Goal: Task Accomplishment & Management: Use online tool/utility

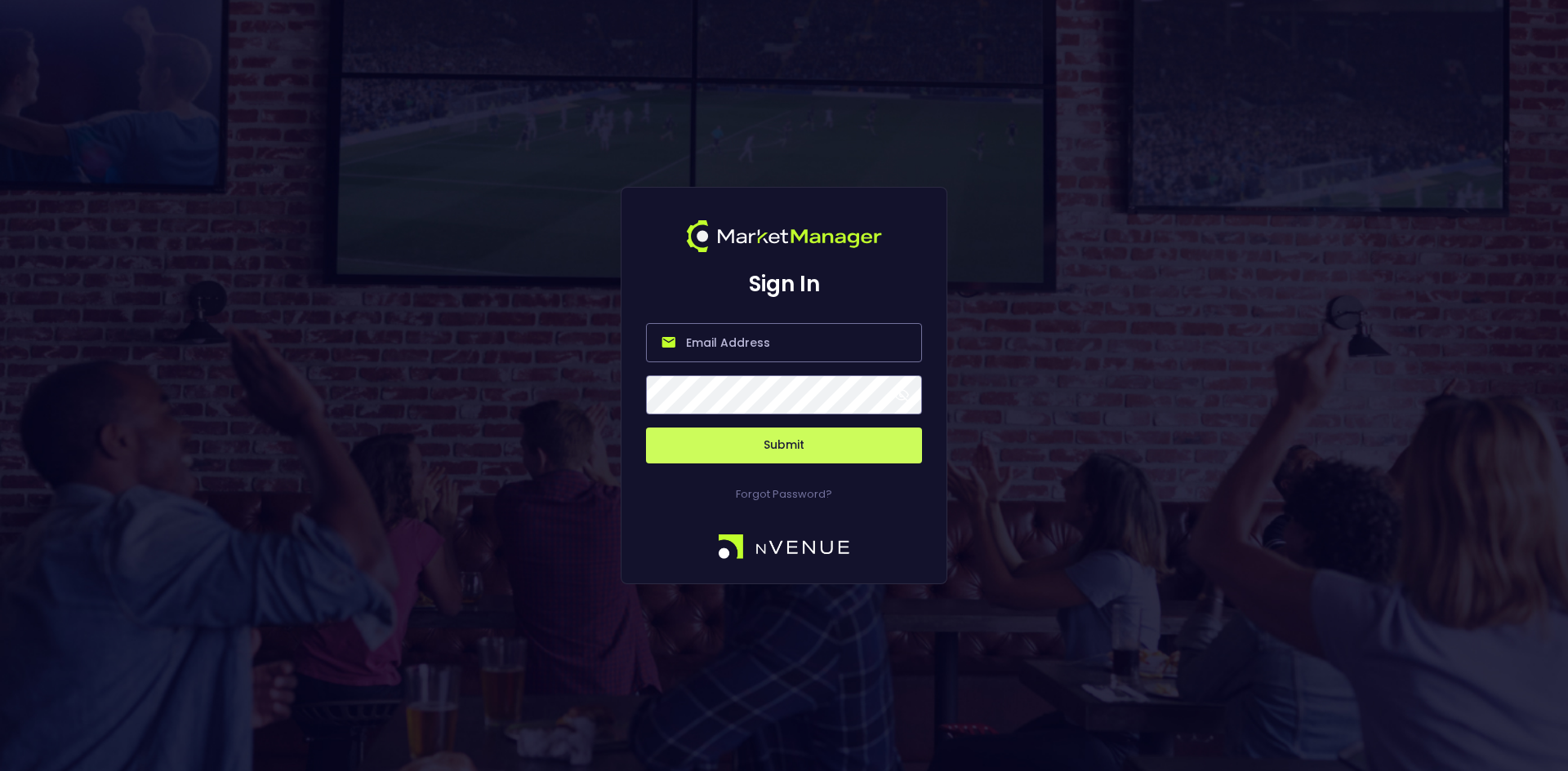
click at [703, 351] on input "email" at bounding box center [784, 343] width 276 height 39
type input "[EMAIL_ADDRESS][DOMAIN_NAME]"
click at [816, 445] on button "Submit" at bounding box center [784, 446] width 276 height 36
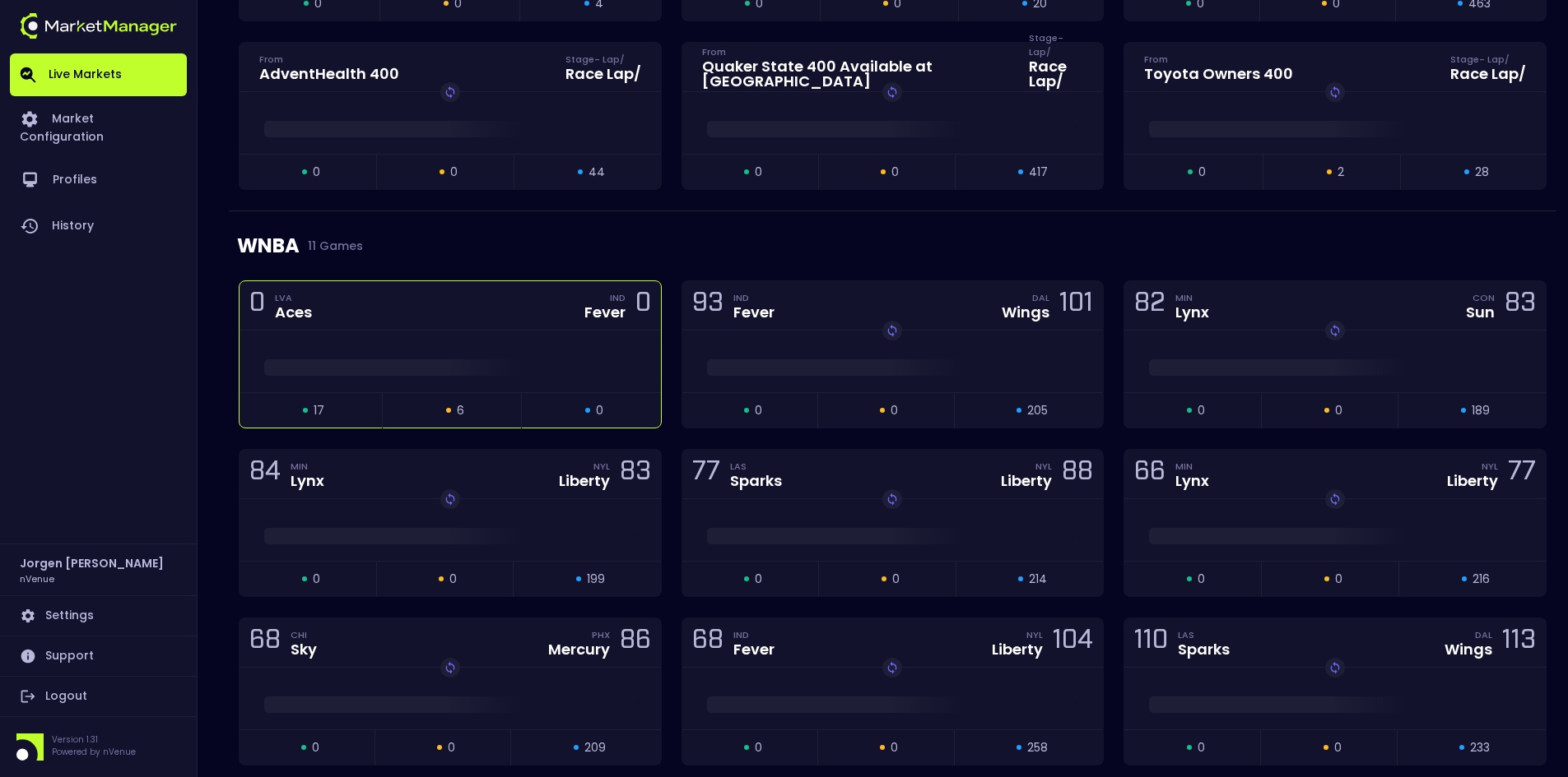
scroll to position [904, 0]
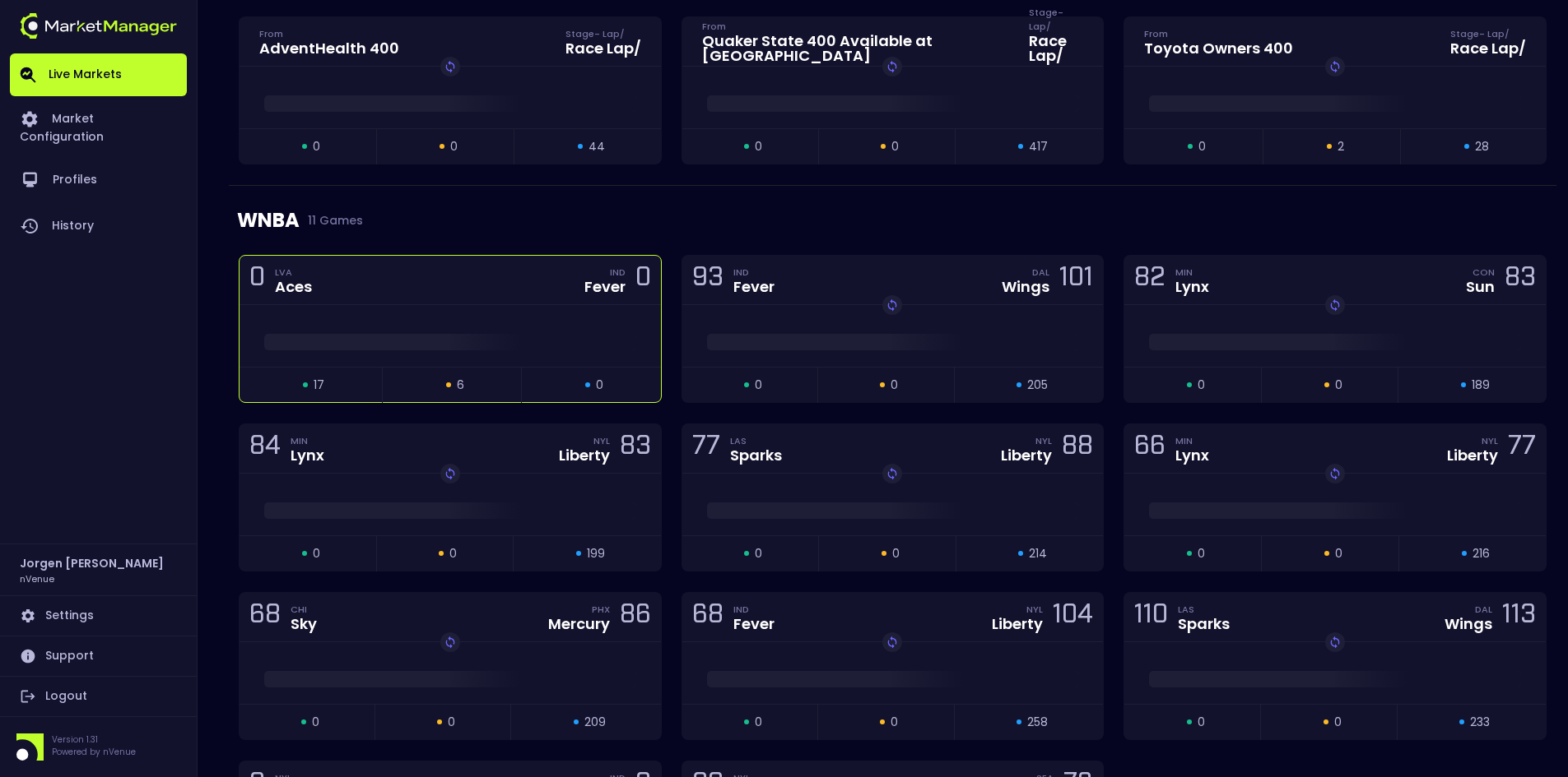
click at [525, 324] on div at bounding box center [450, 336] width 421 height 62
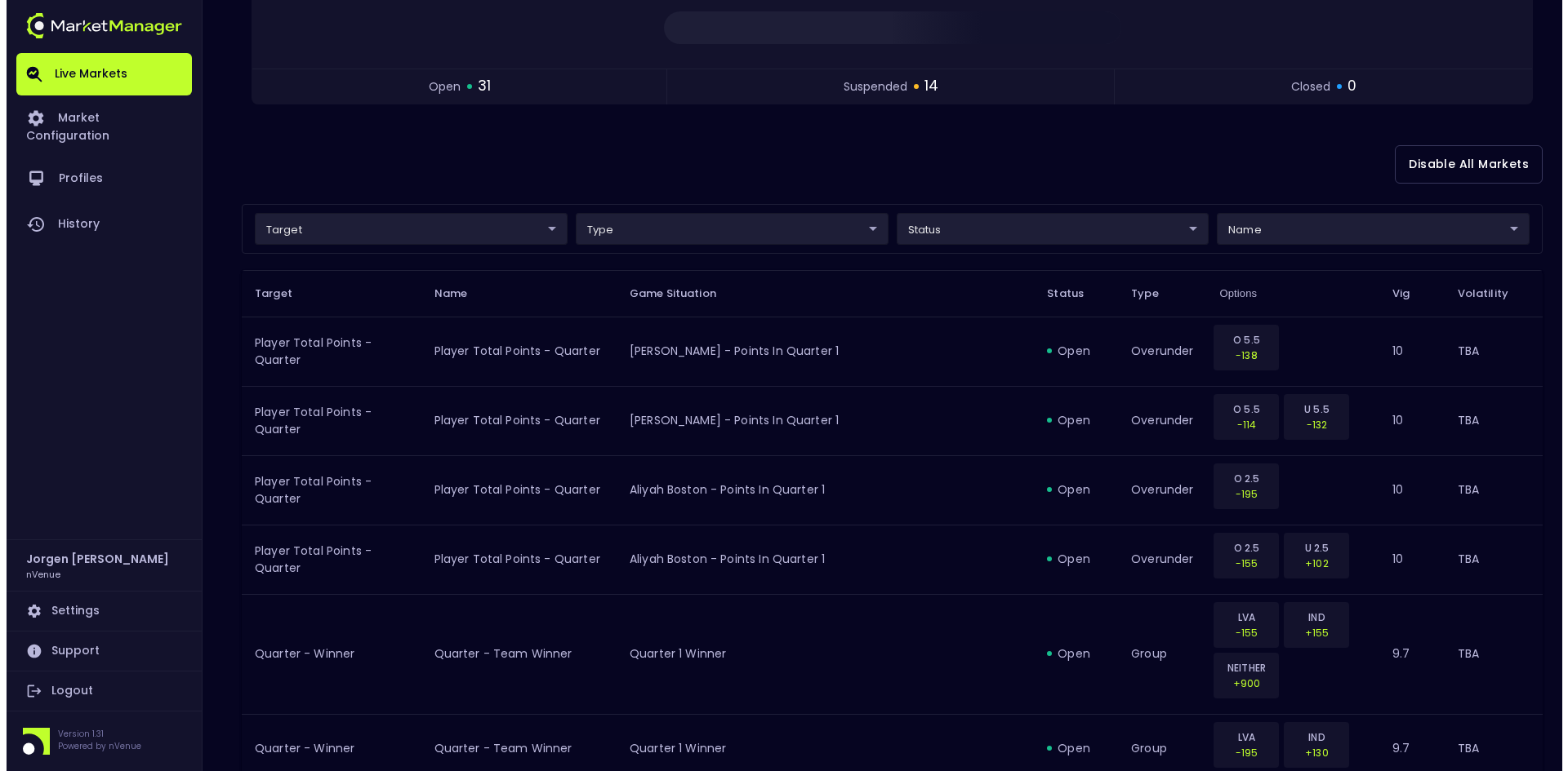
scroll to position [245, 0]
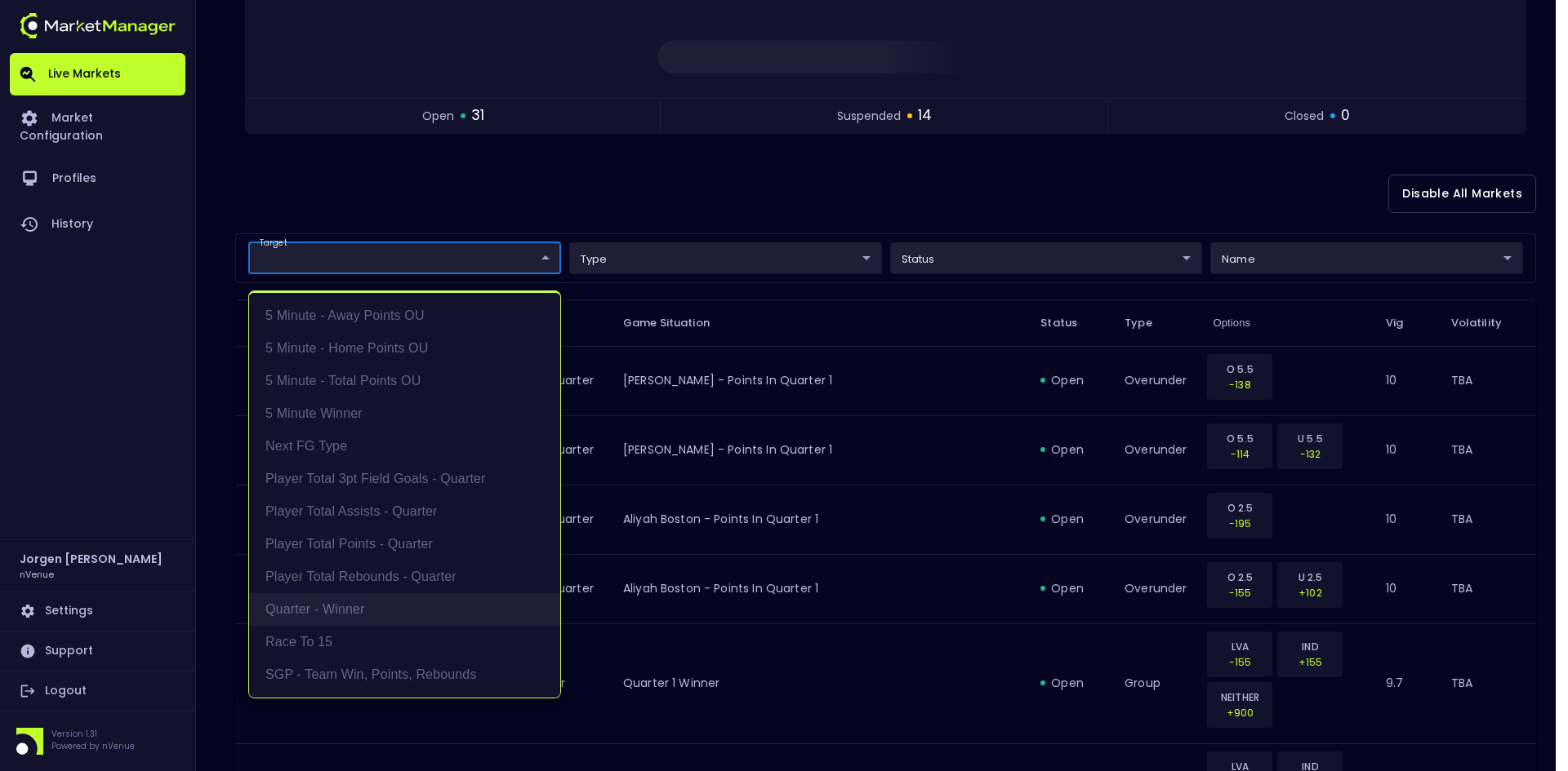
click at [323, 606] on li "Quarter - Winner" at bounding box center [404, 610] width 311 height 33
type input "Quarter - Winner"
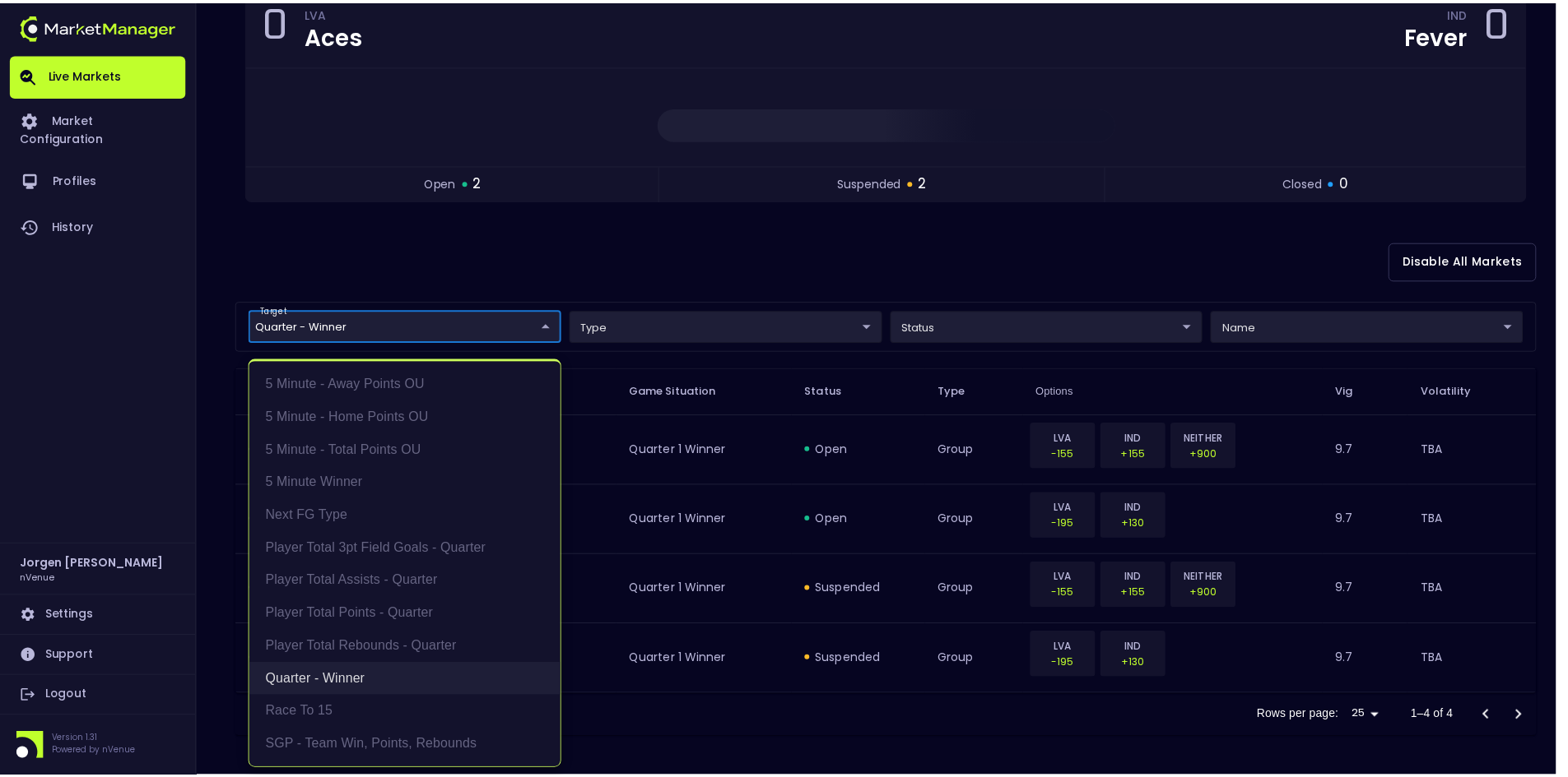
scroll to position [181, 0]
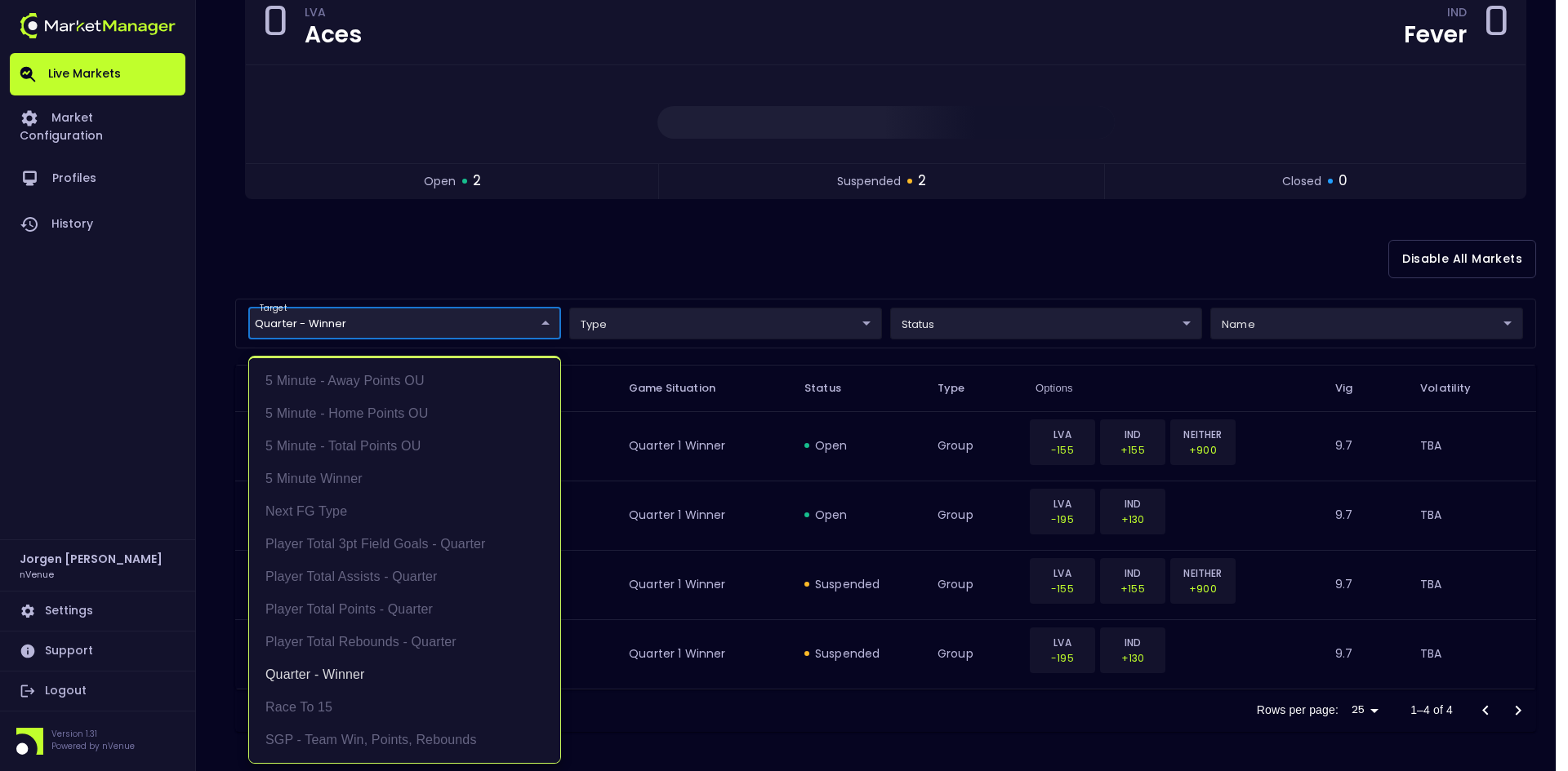
click at [780, 245] on div at bounding box center [784, 385] width 1568 height 771
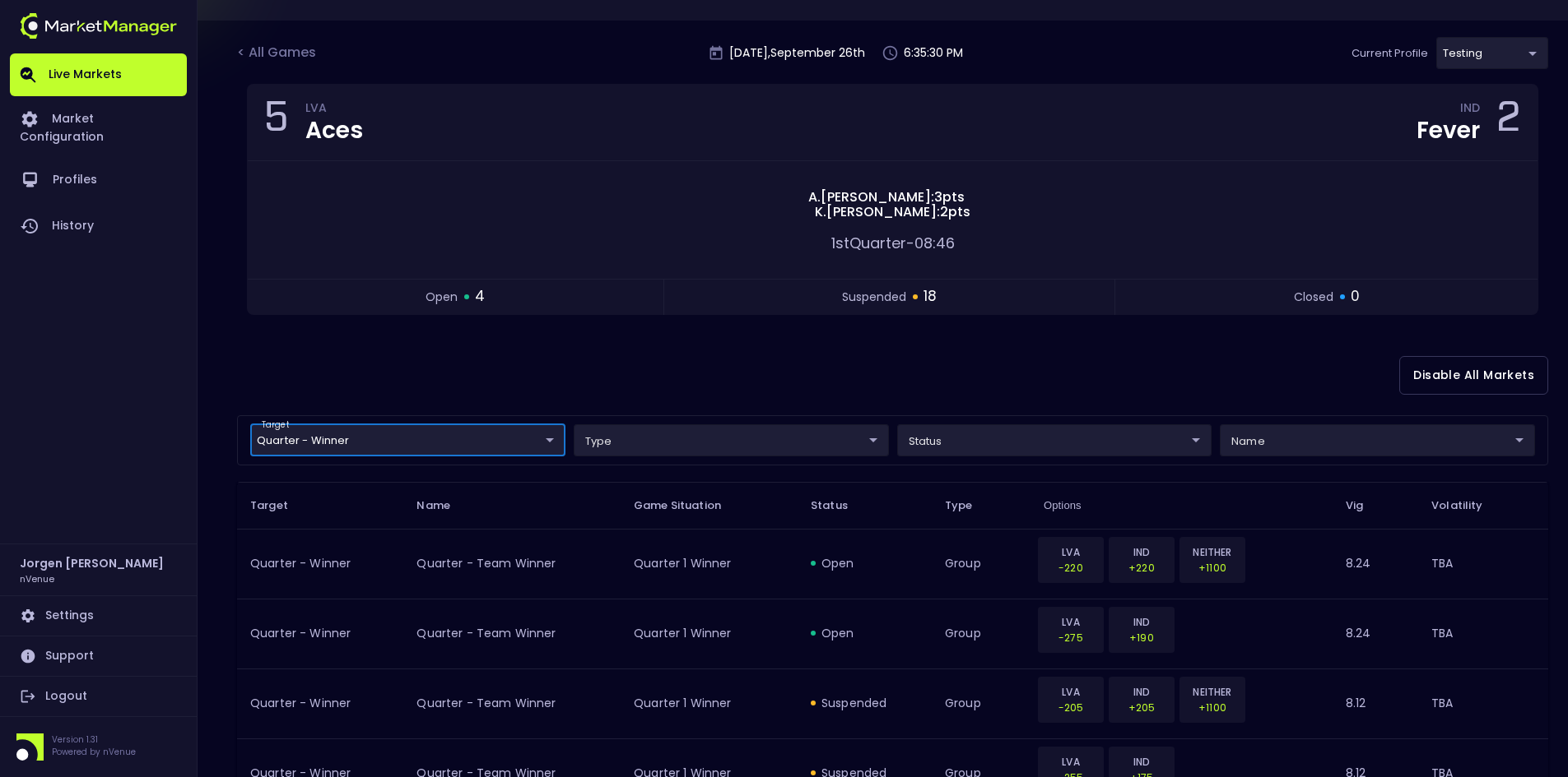
scroll to position [329, 0]
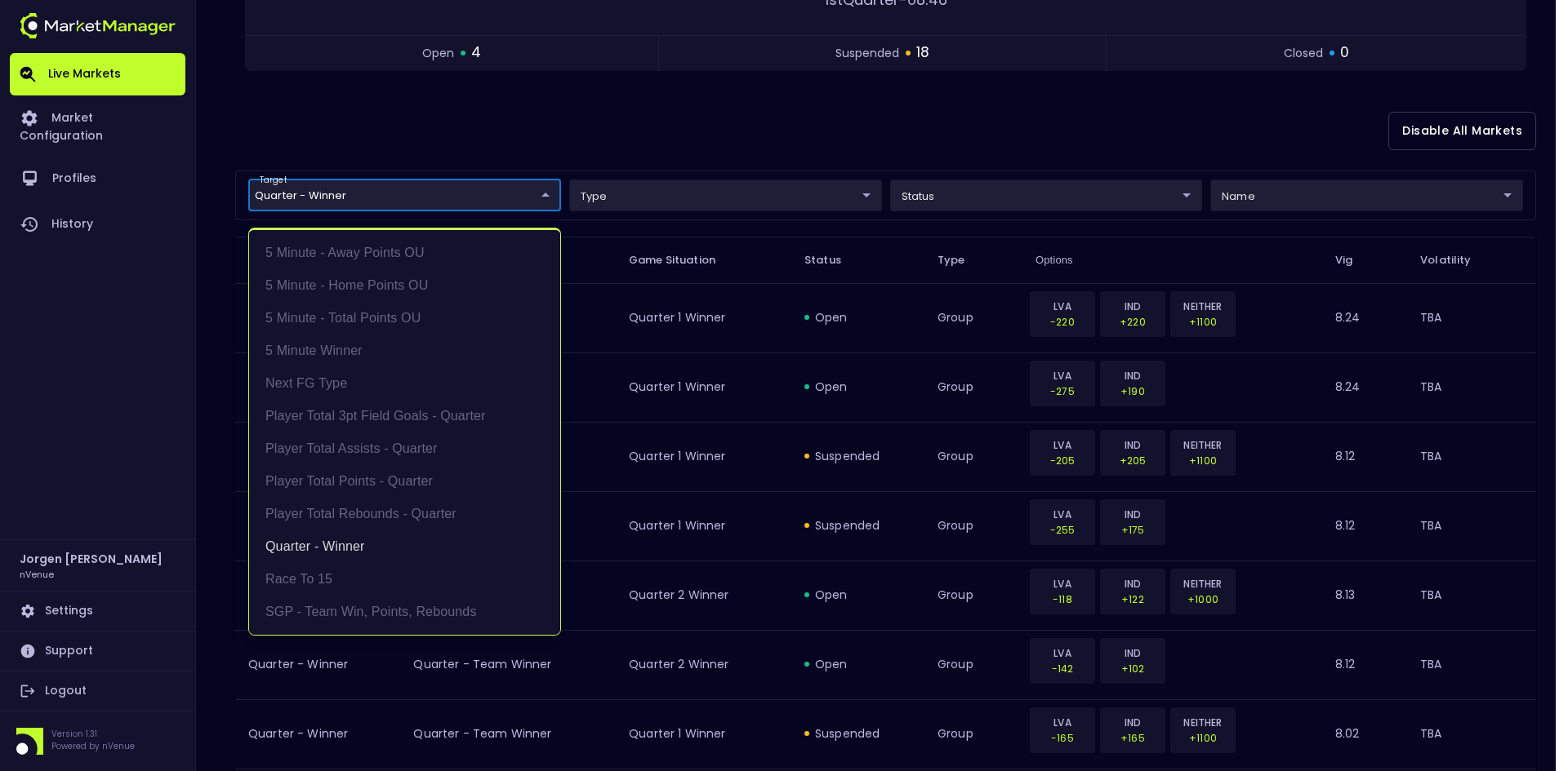
click at [356, 198] on body "Live Markets Market Configuration Profiles History Jorgen Johnson nVenue Settin…" at bounding box center [784, 782] width 1568 height 2219
click at [311, 544] on li "Quarter - Winner" at bounding box center [404, 547] width 311 height 33
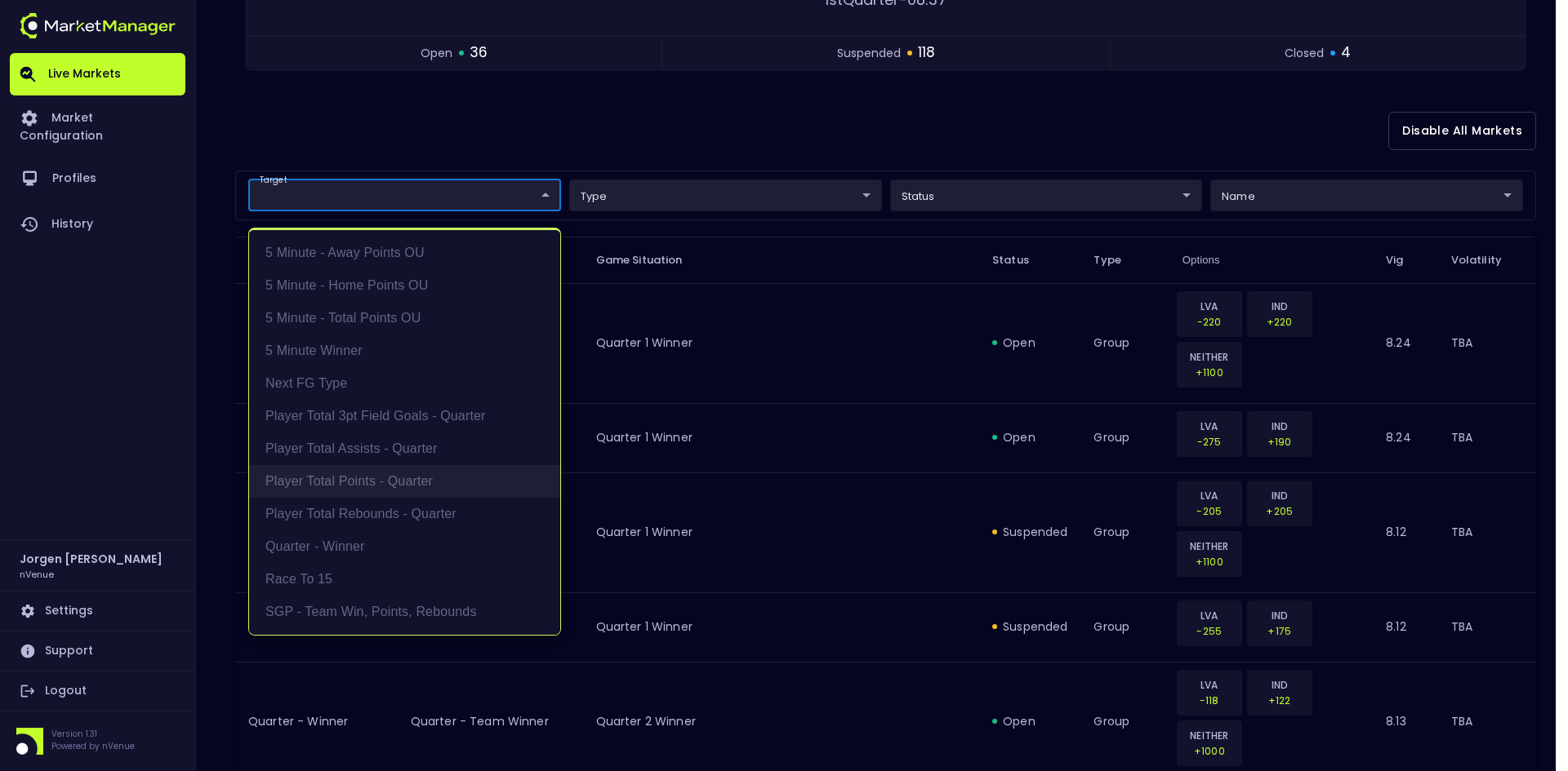
click at [316, 481] on li "Player Total Points - Quarter" at bounding box center [404, 482] width 311 height 33
type input "Player Total Points - Quarter"
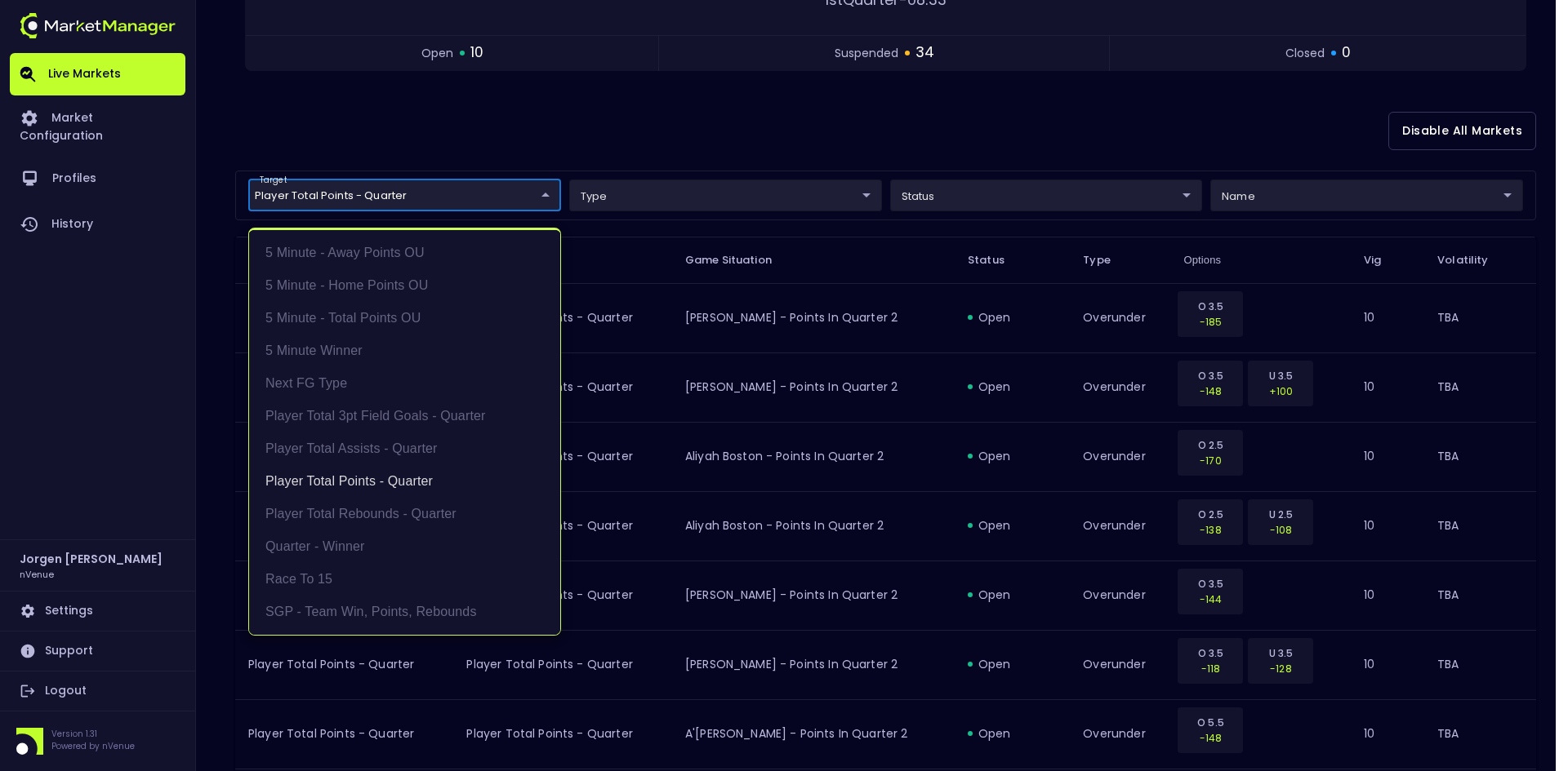
click at [814, 127] on div at bounding box center [784, 385] width 1568 height 771
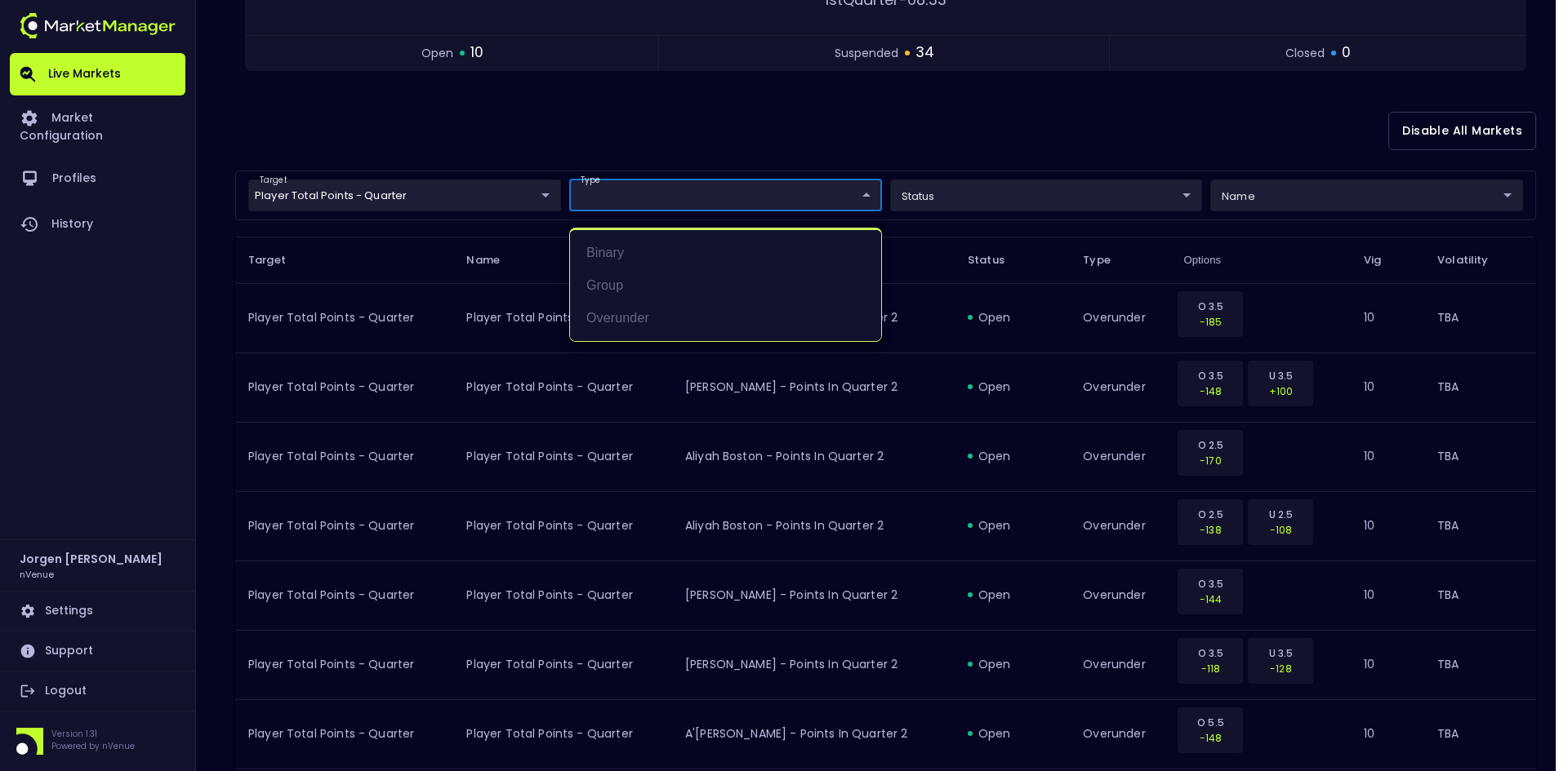
click at [766, 129] on div at bounding box center [784, 385] width 1568 height 771
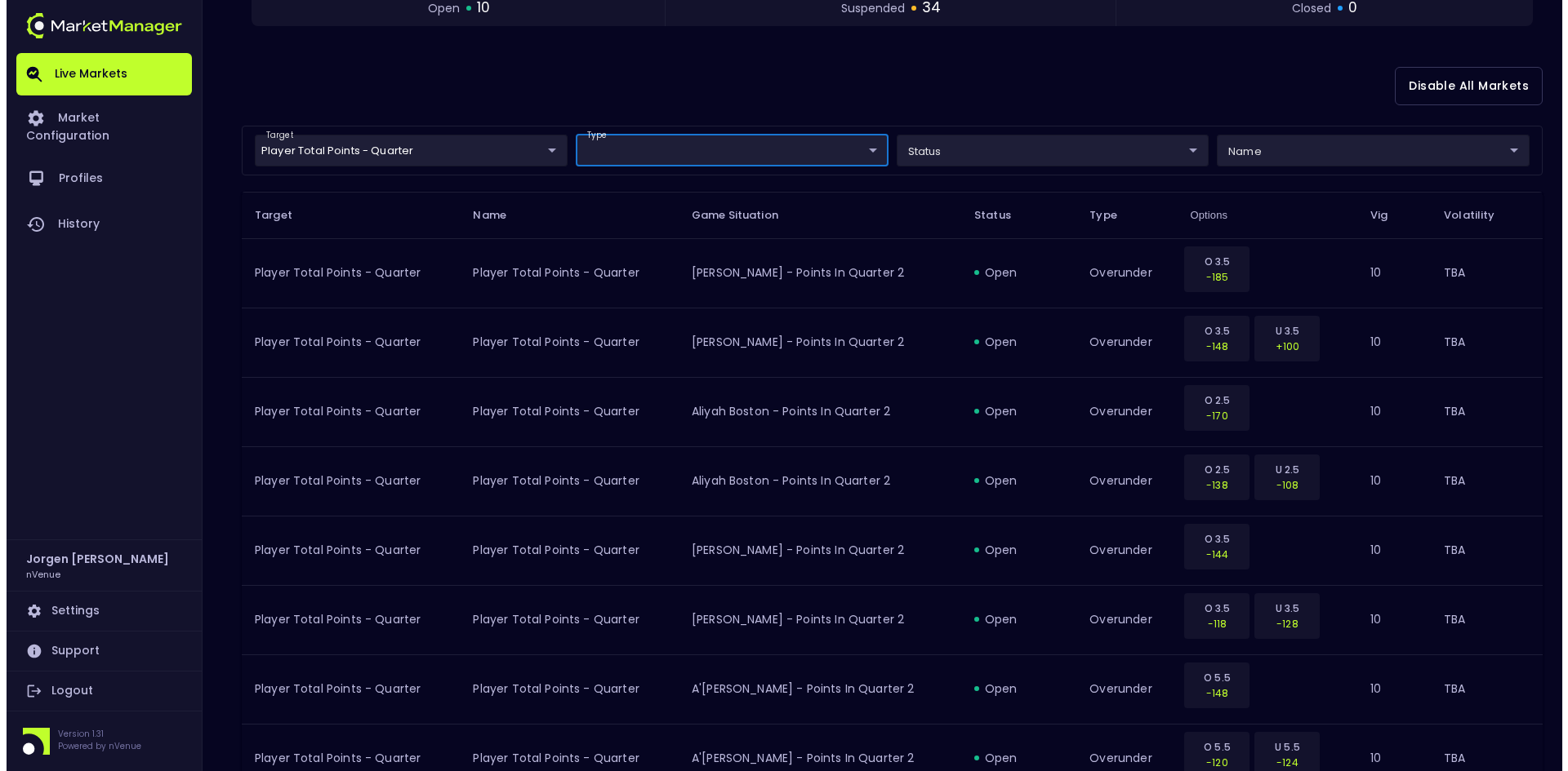
scroll to position [163, 0]
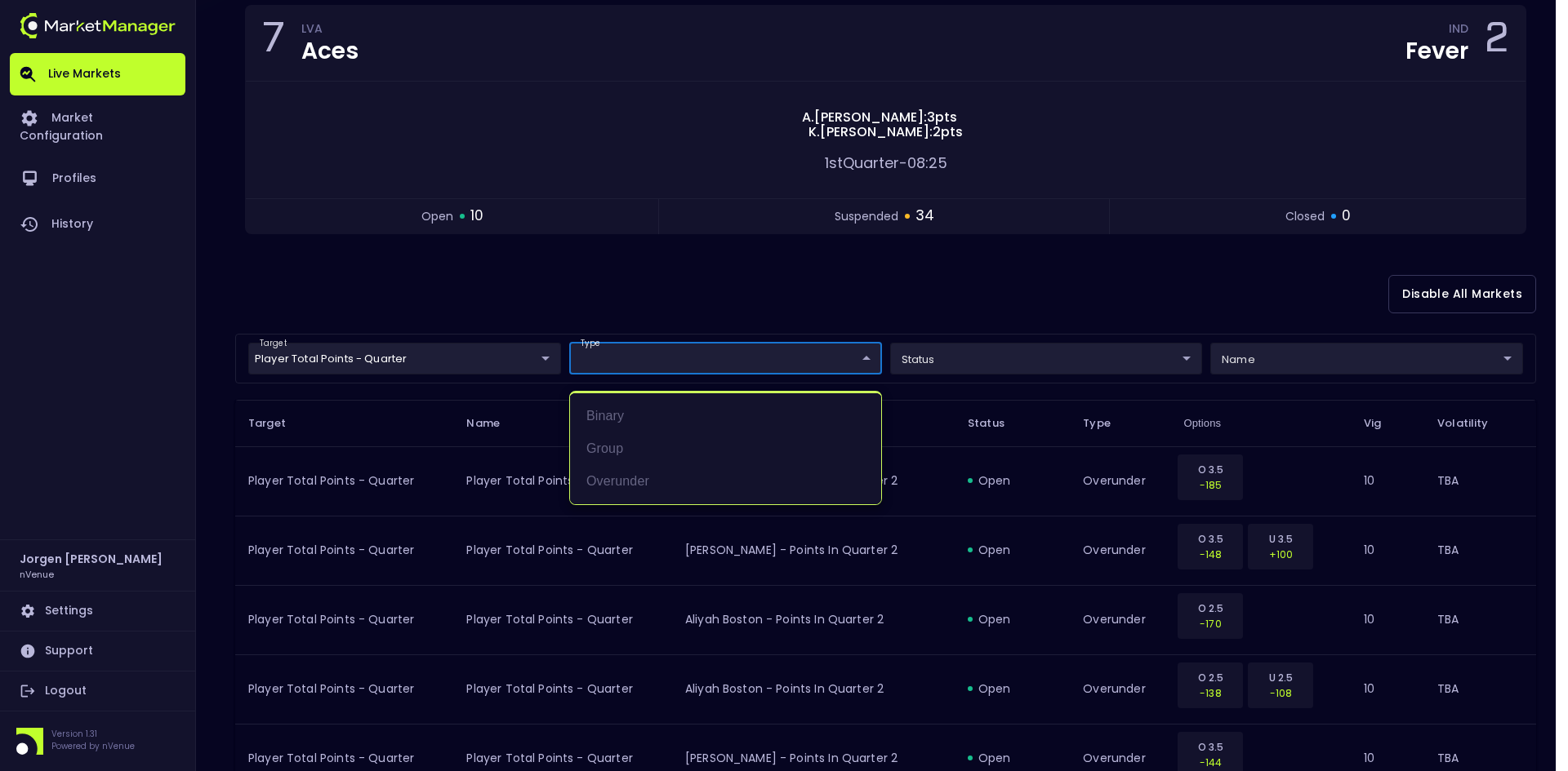
click at [775, 315] on div at bounding box center [784, 385] width 1568 height 771
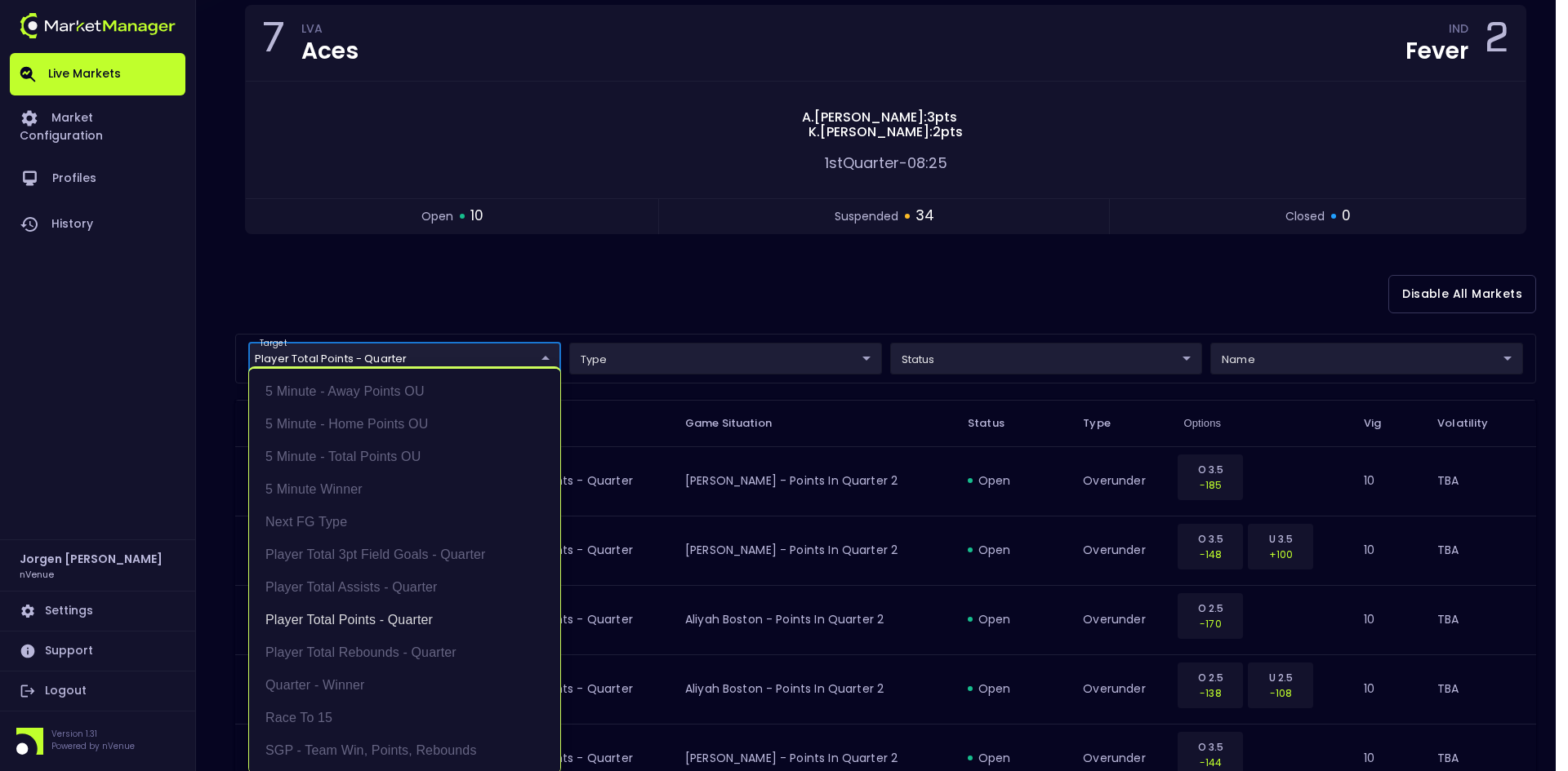
click at [790, 271] on div at bounding box center [784, 385] width 1568 height 771
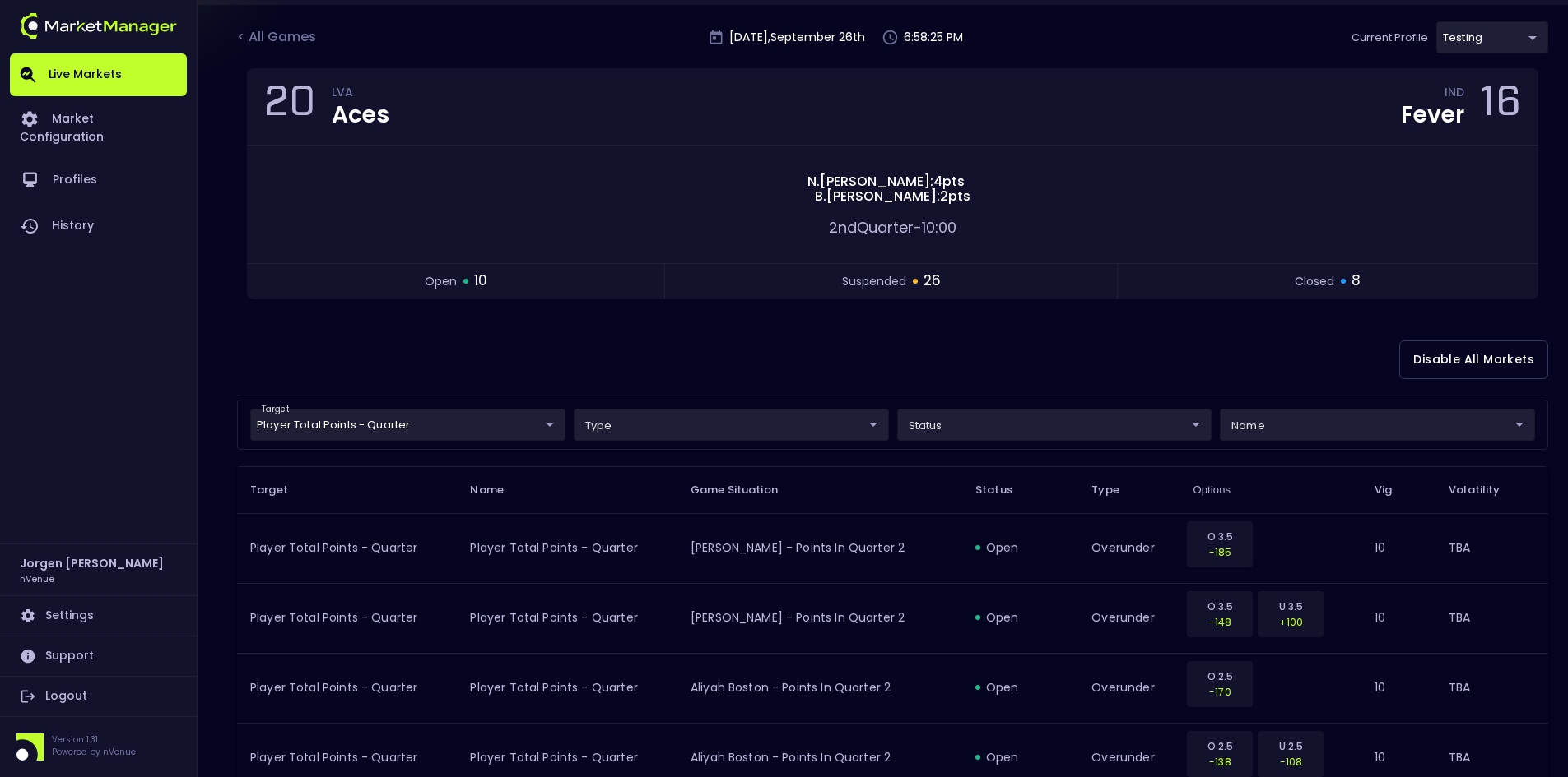
scroll to position [82, 0]
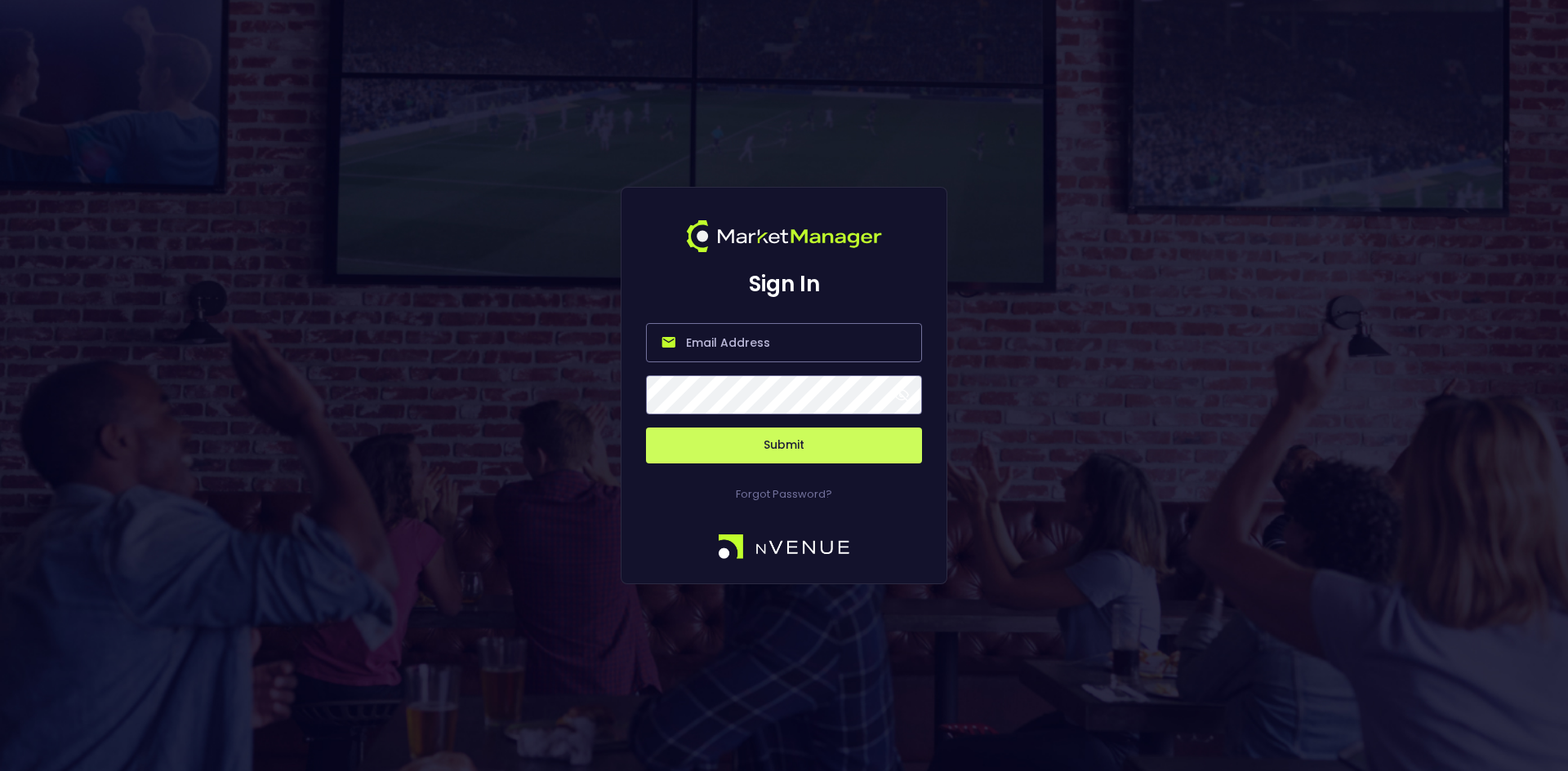
click at [763, 352] on input "email" at bounding box center [784, 343] width 276 height 39
type input "jorgen@nvenue.com"
click at [786, 453] on button "Submit" at bounding box center [784, 446] width 276 height 36
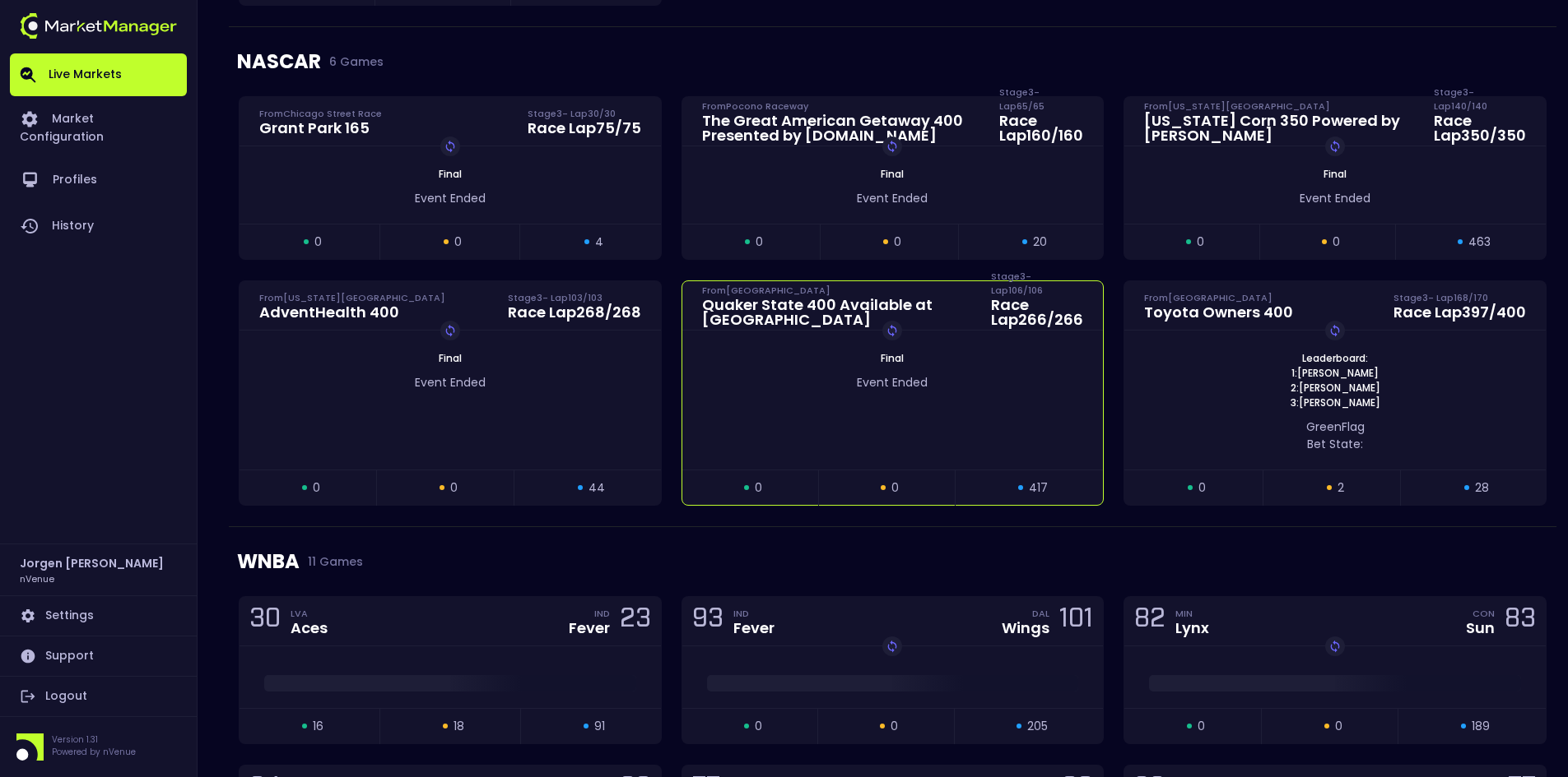
scroll to position [741, 0]
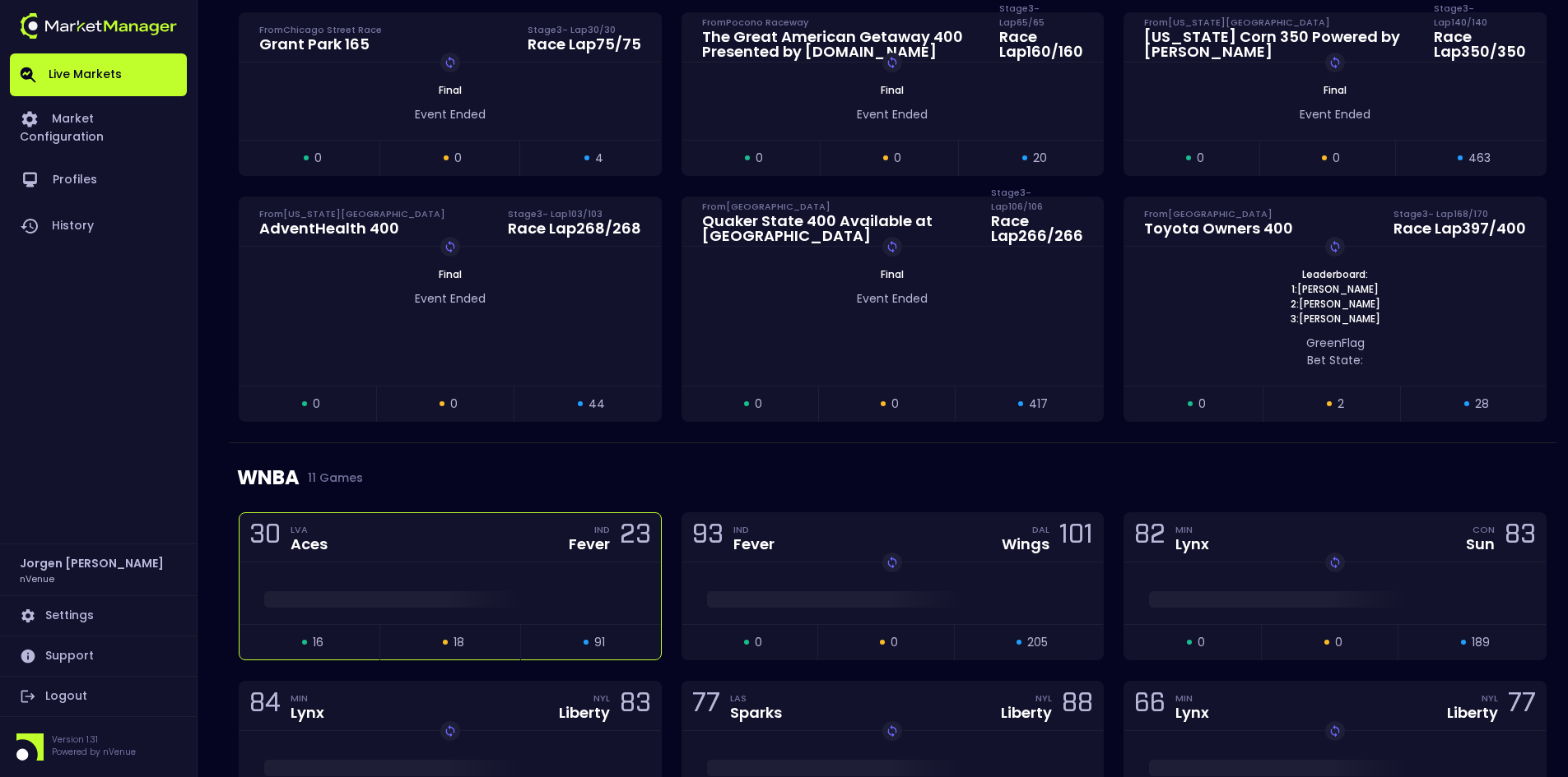
click at [462, 561] on div "30 LVA Aces IND Fever 23" at bounding box center [450, 538] width 421 height 50
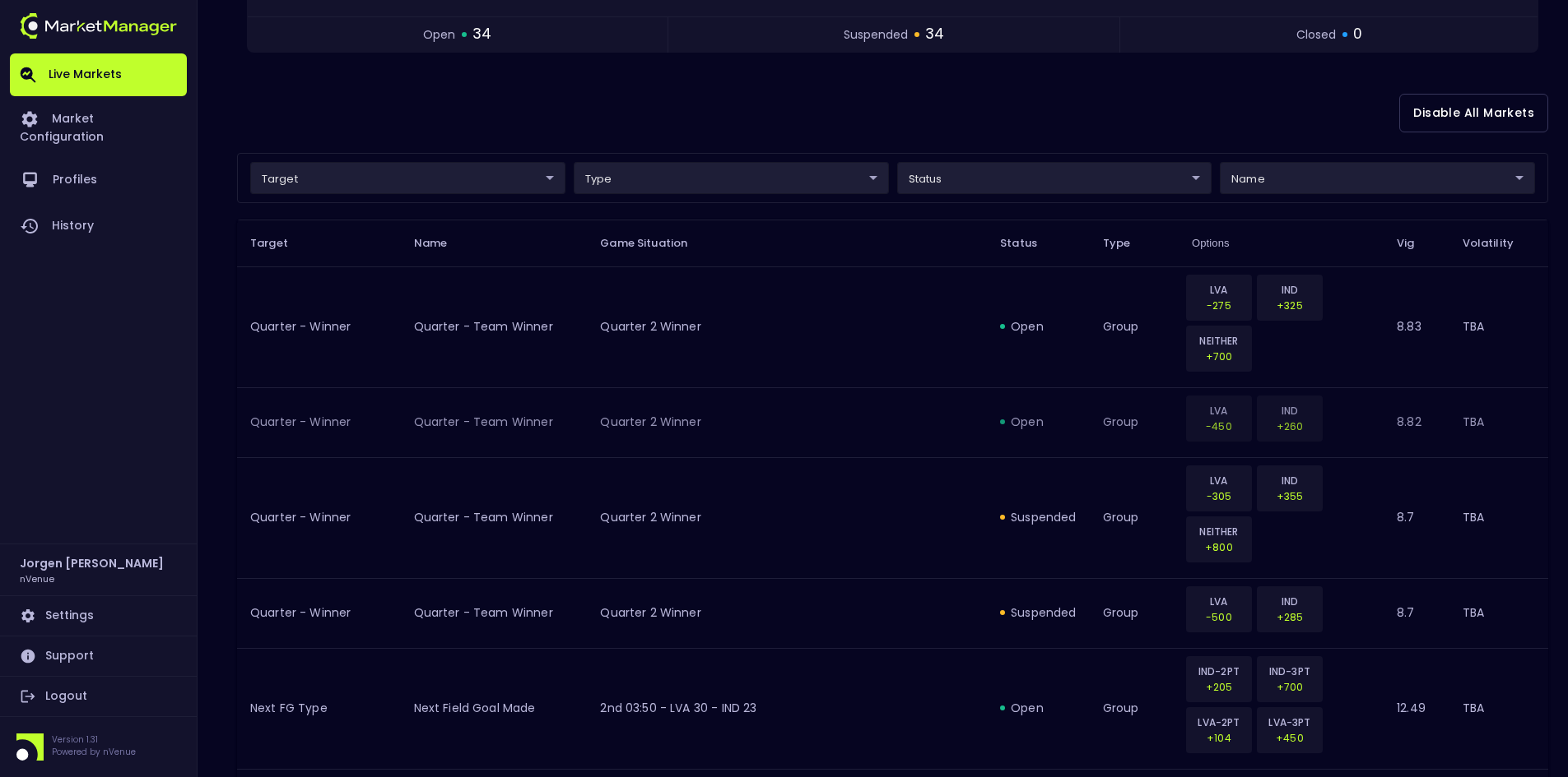
scroll to position [247, 0]
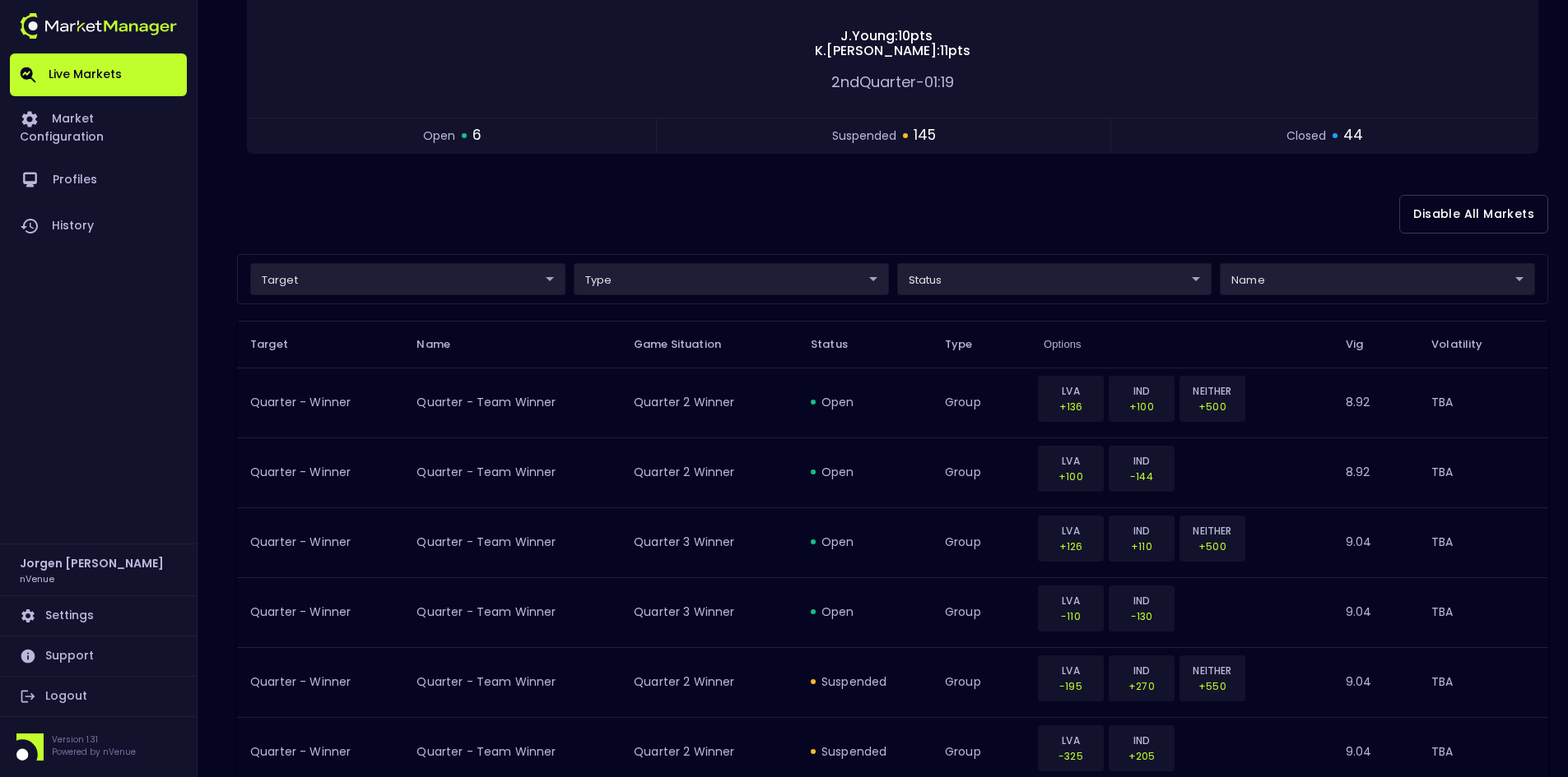
click at [974, 218] on div "Disable All Markets" at bounding box center [892, 214] width 1311 height 79
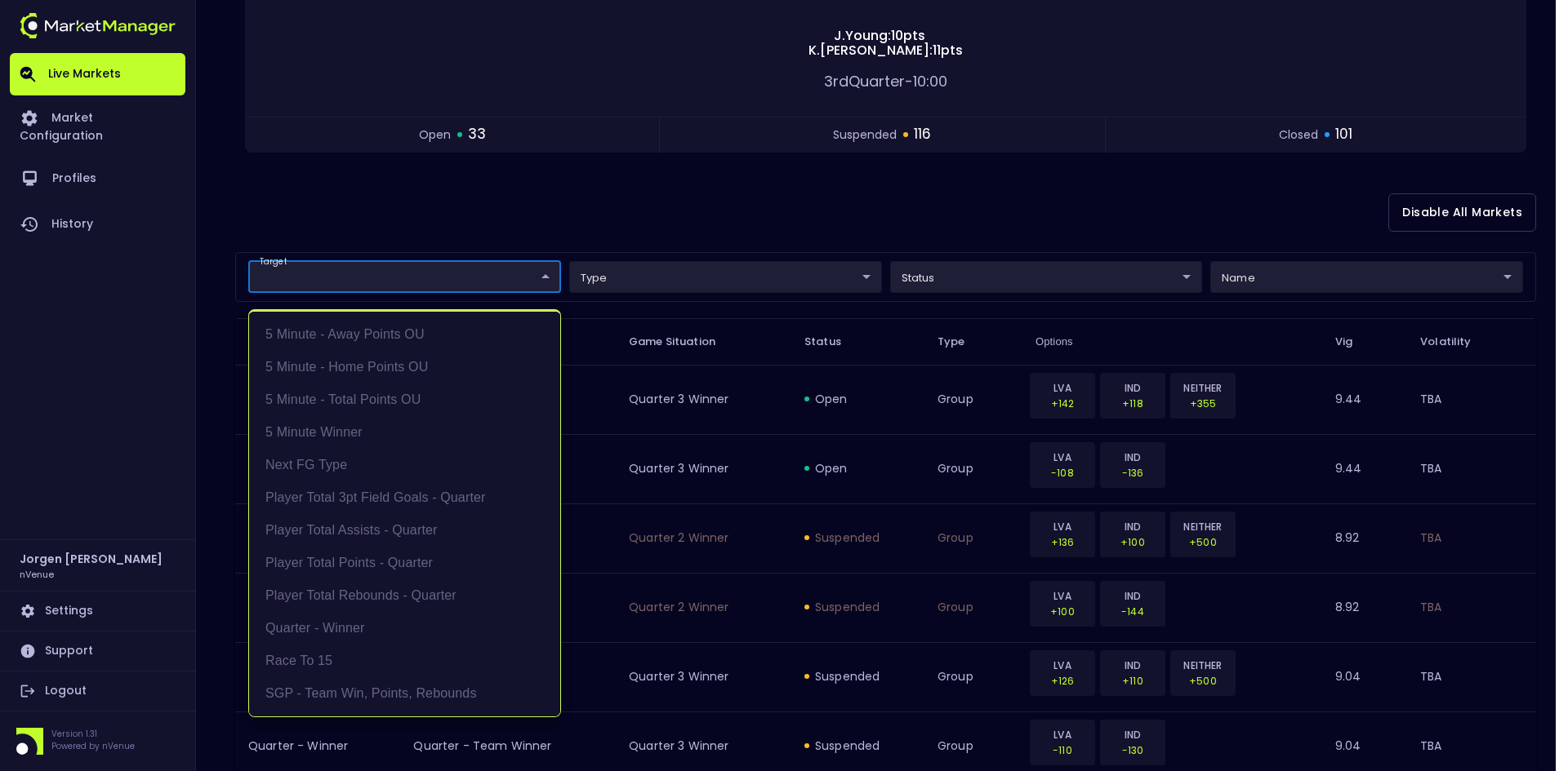
click at [1138, 196] on div at bounding box center [784, 385] width 1568 height 771
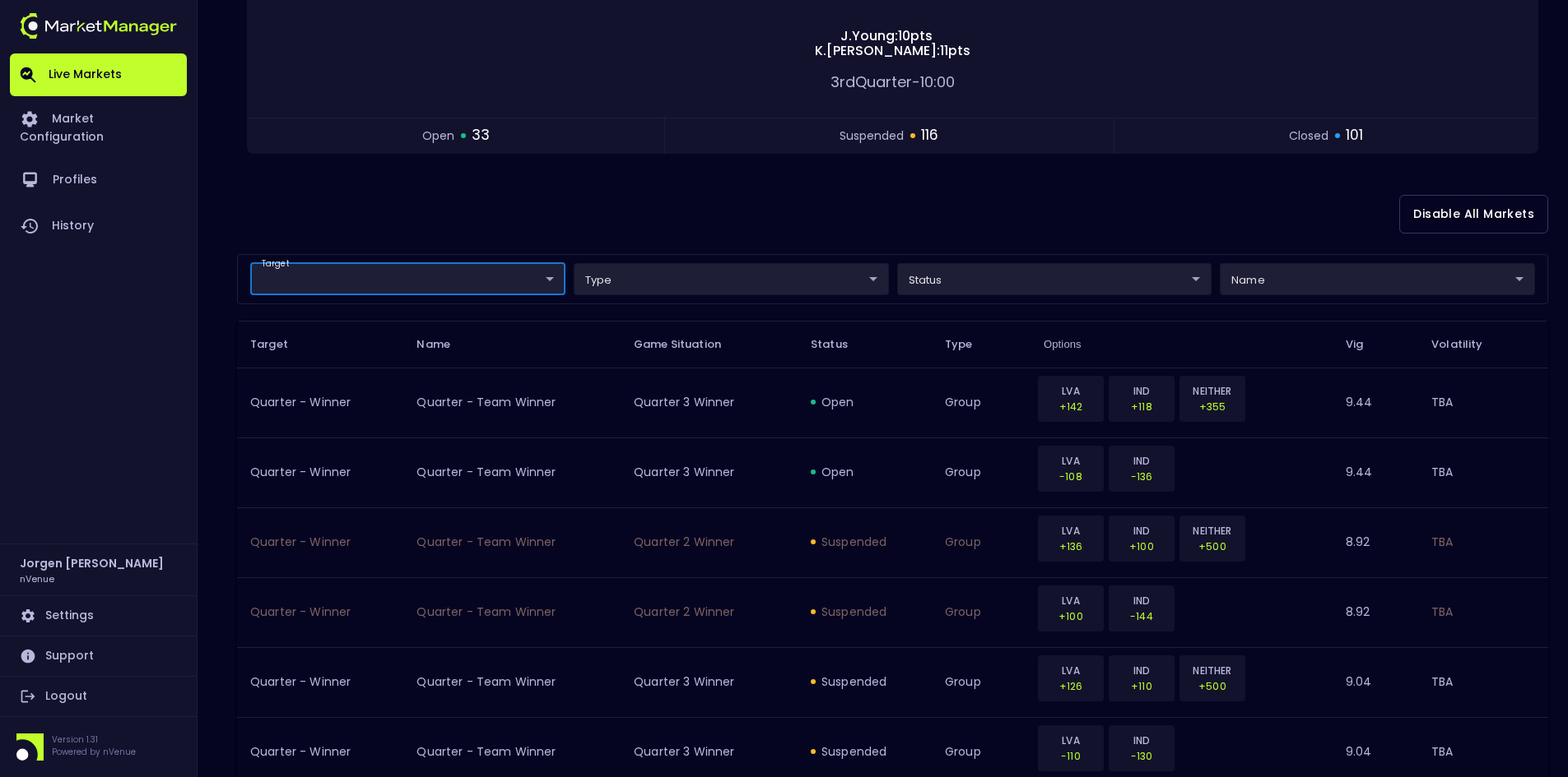
click at [1046, 223] on div "Disable All Markets" at bounding box center [892, 214] width 1311 height 79
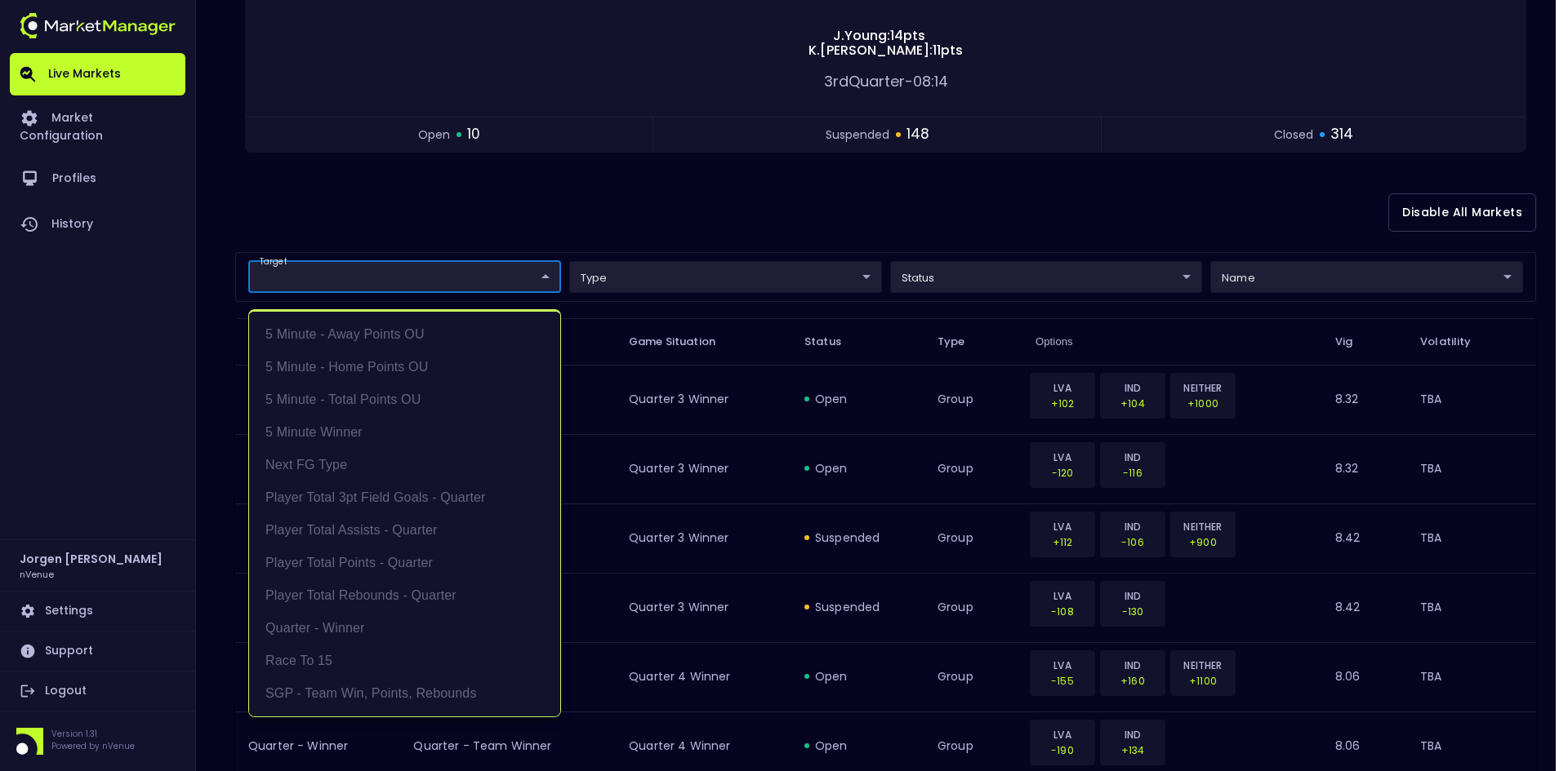
click at [364, 331] on li "5 Minute - Away Points OU" at bounding box center [404, 335] width 311 height 33
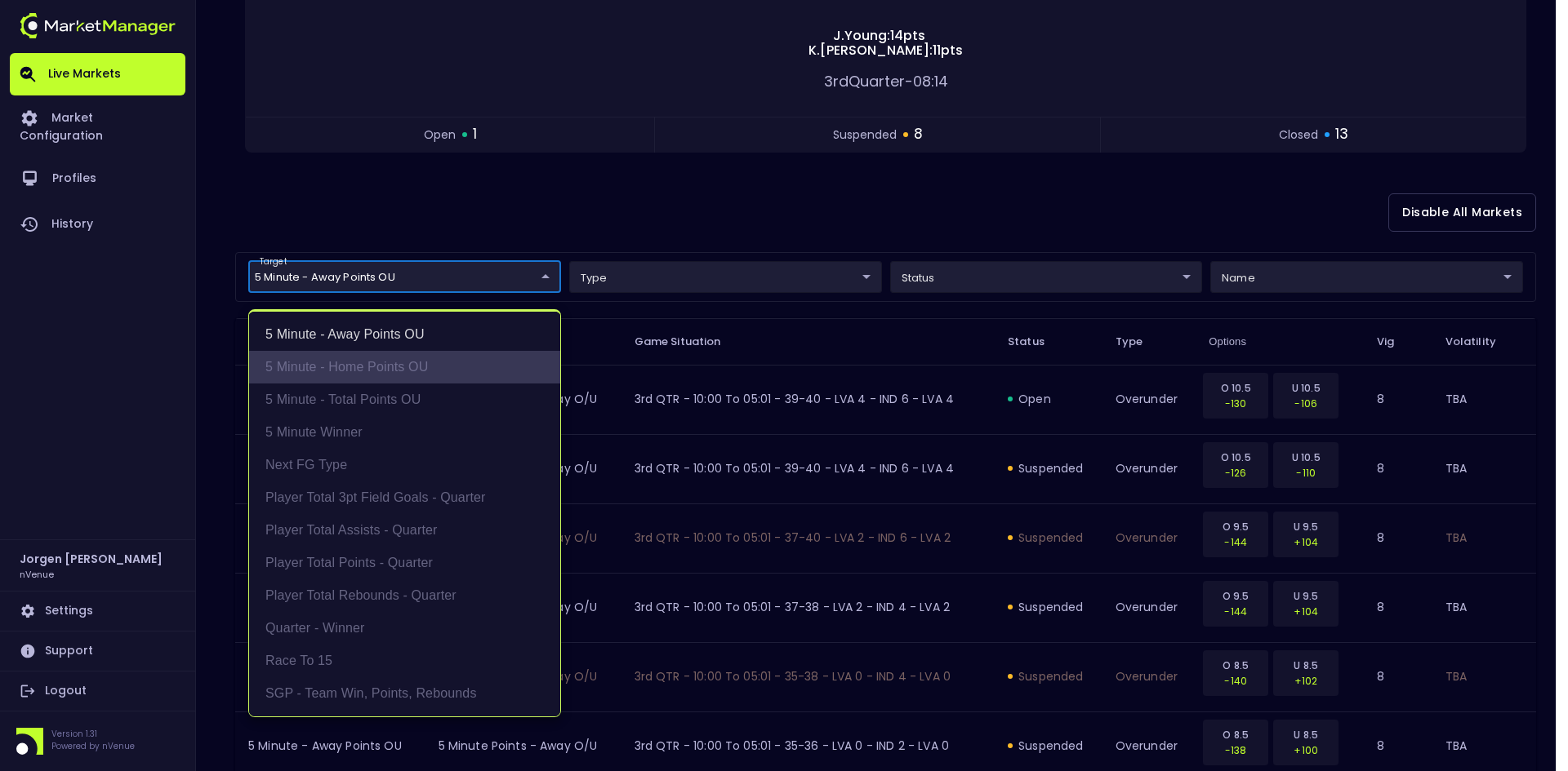
click at [362, 357] on li "5 Minute - Home Points OU" at bounding box center [404, 367] width 311 height 33
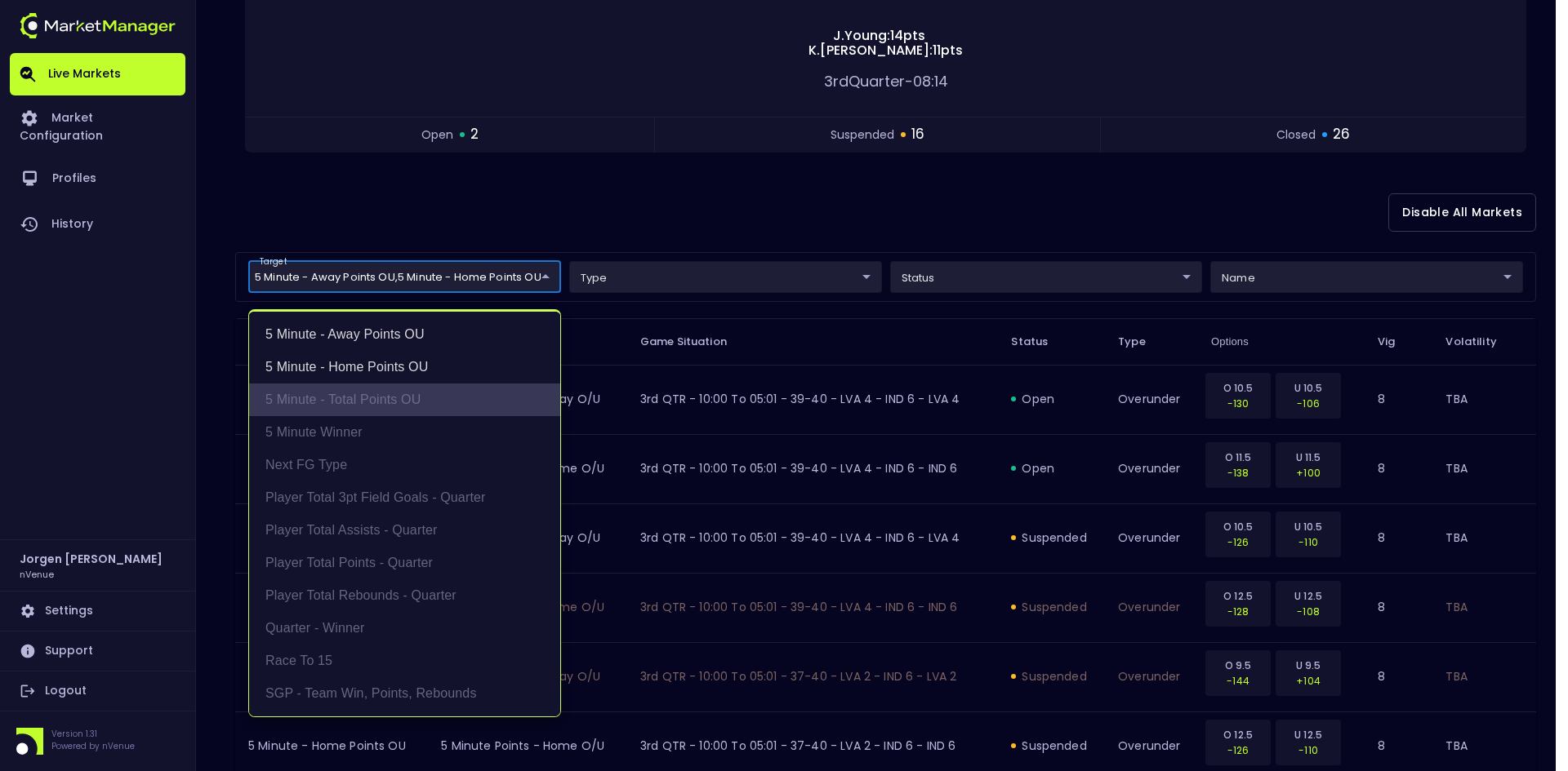
click at [359, 389] on li "5 Minute - Total Points OU" at bounding box center [404, 400] width 311 height 33
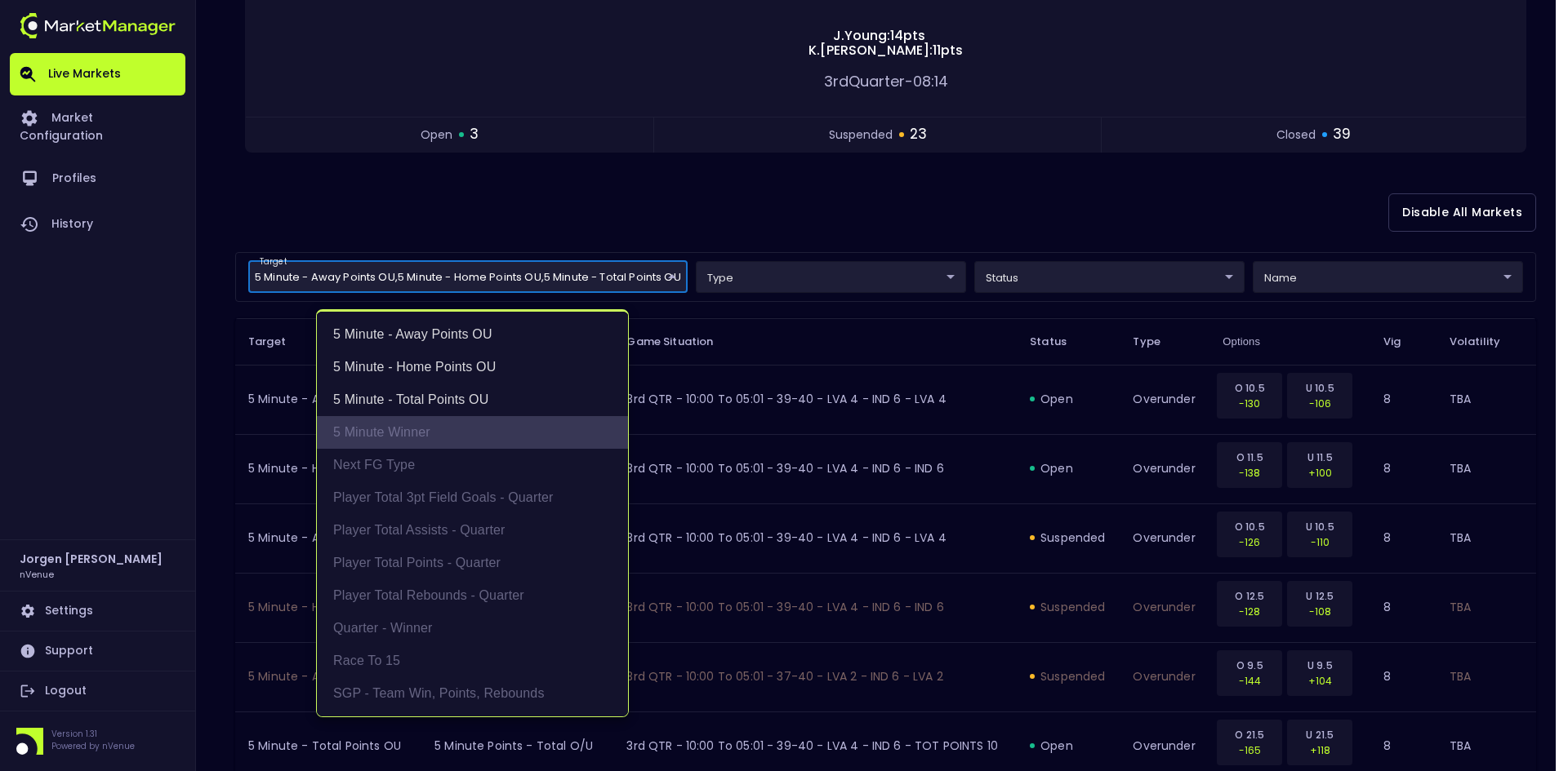
click at [350, 428] on li "5 Minute Winner" at bounding box center [472, 433] width 311 height 33
type input "5 Minute - Away Points OU,5 Minute - Home Points OU,5 Minute - Total Points OU,…"
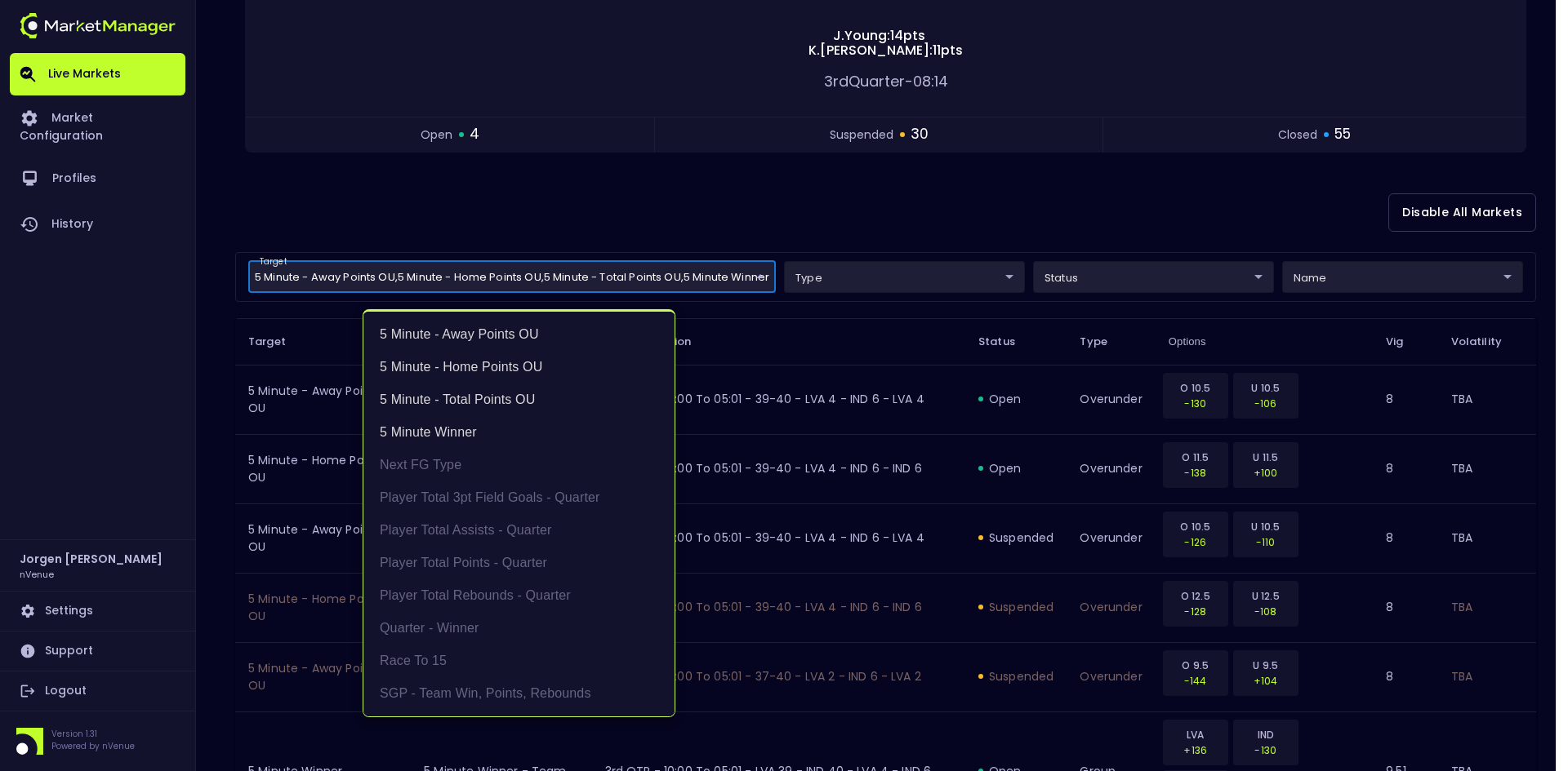
click at [793, 214] on div at bounding box center [784, 385] width 1568 height 771
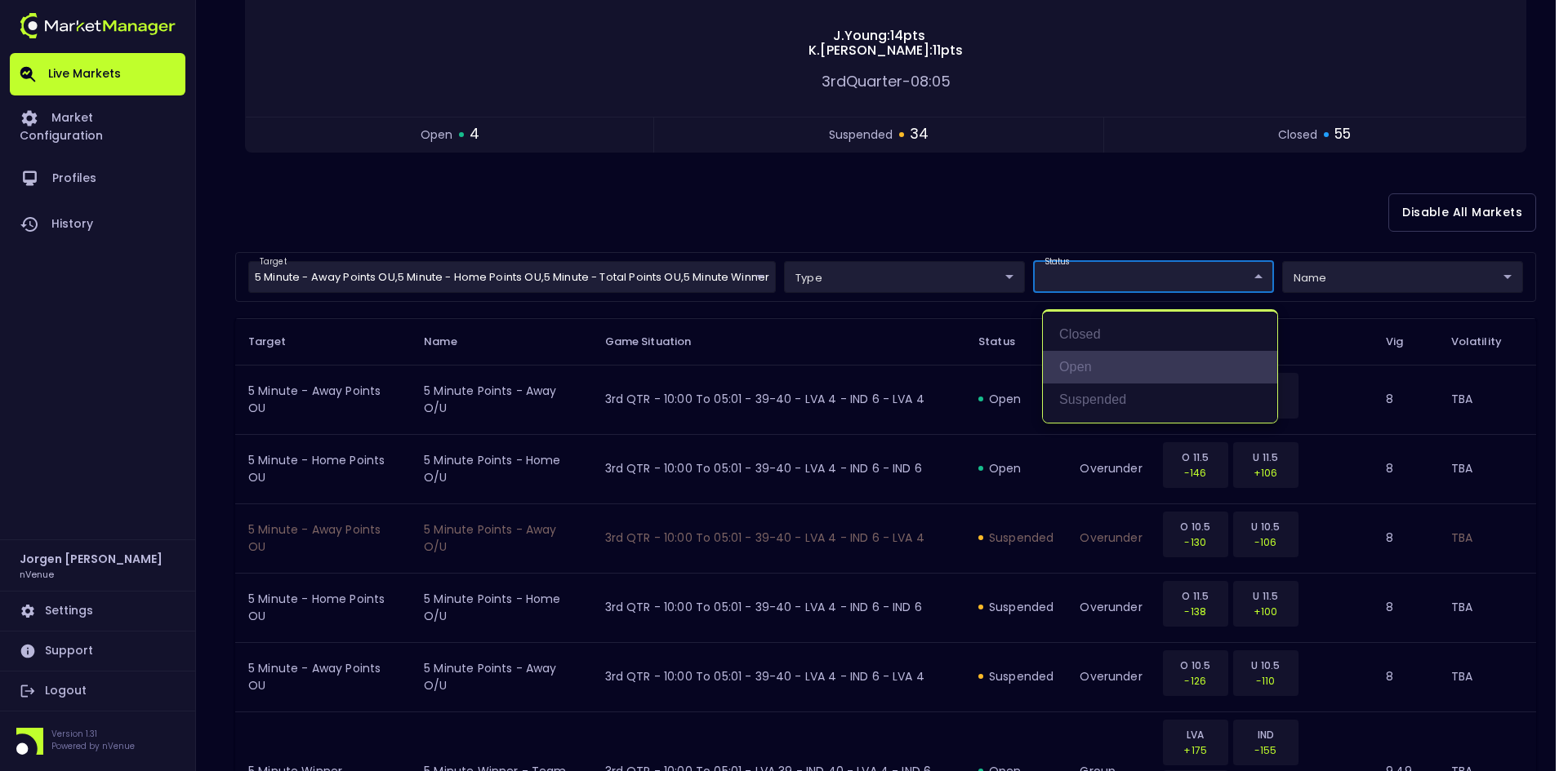
click at [1088, 356] on li "open" at bounding box center [1159, 367] width 234 height 33
type input "open"
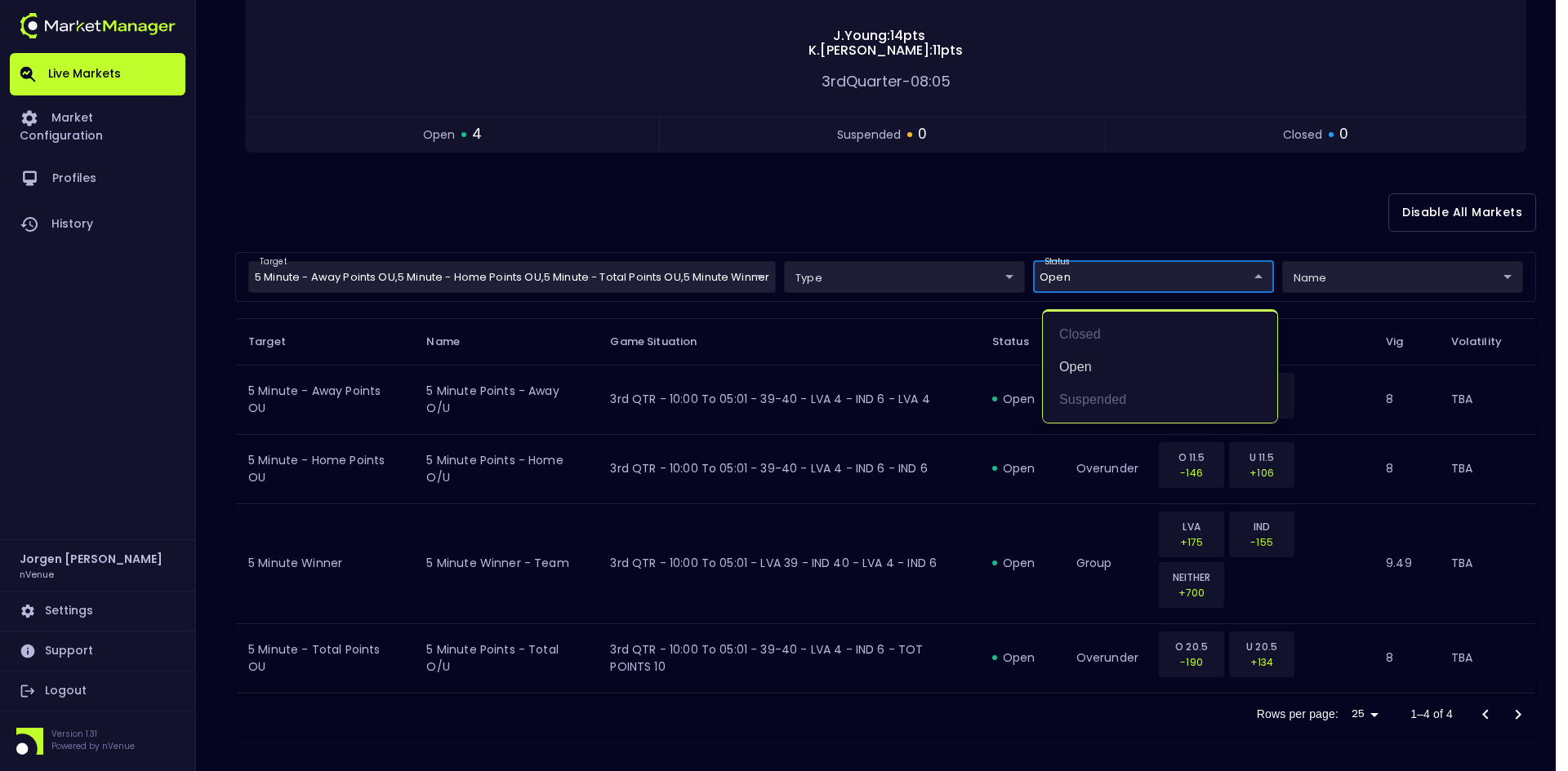
click at [975, 224] on div at bounding box center [784, 385] width 1568 height 771
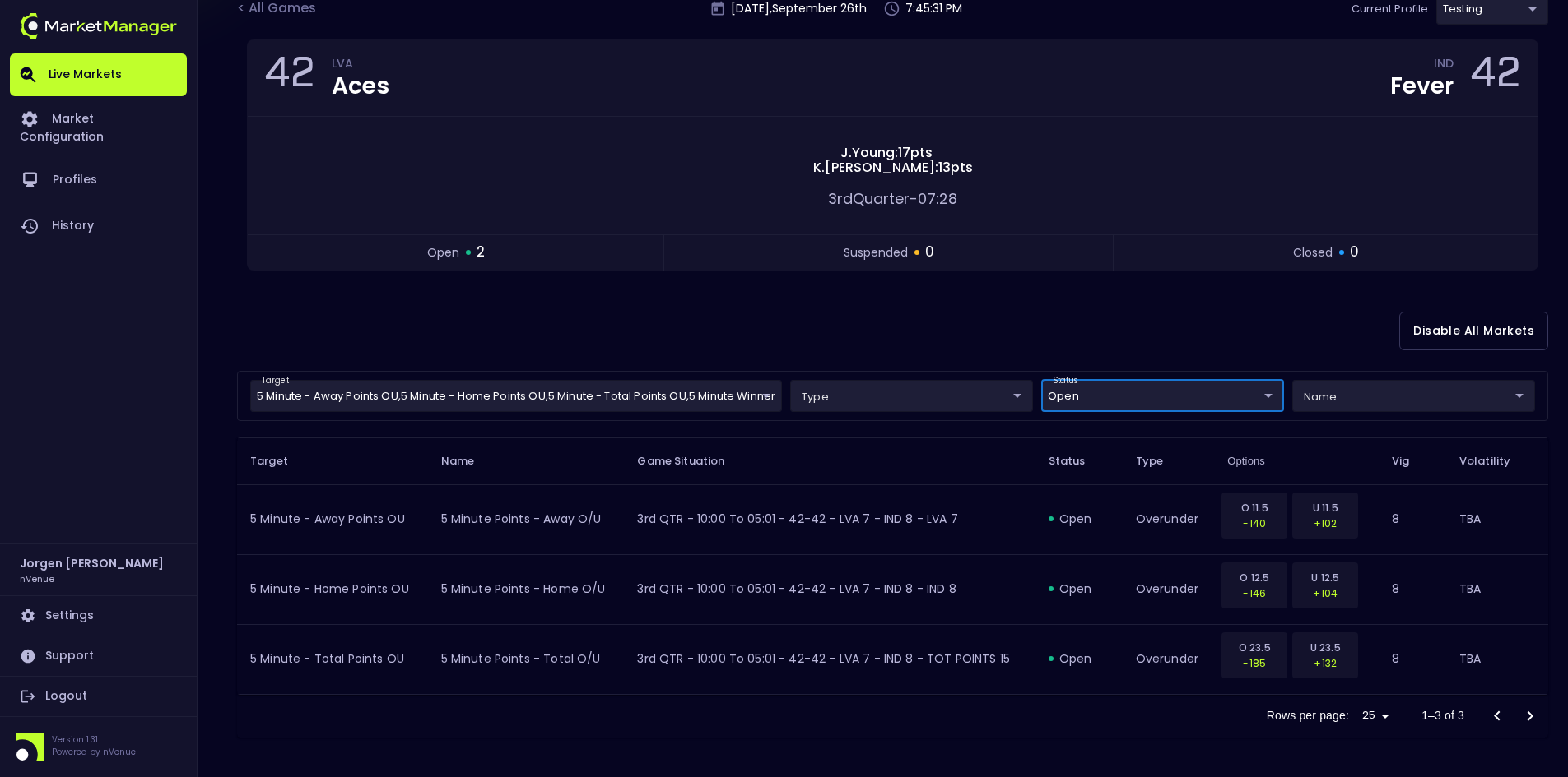
scroll to position [0, 0]
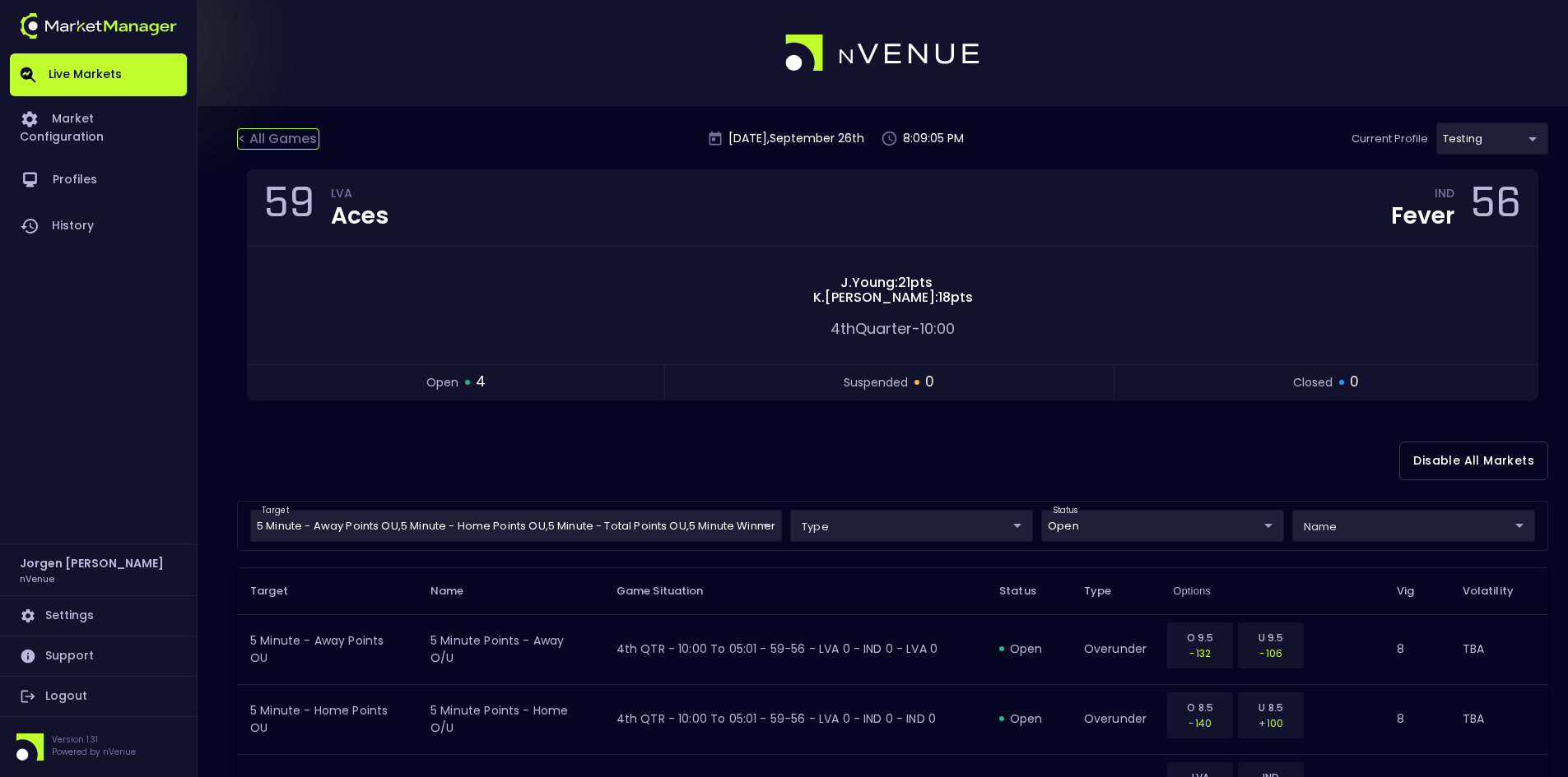
click at [281, 129] on div "< All Games" at bounding box center [277, 139] width 82 height 22
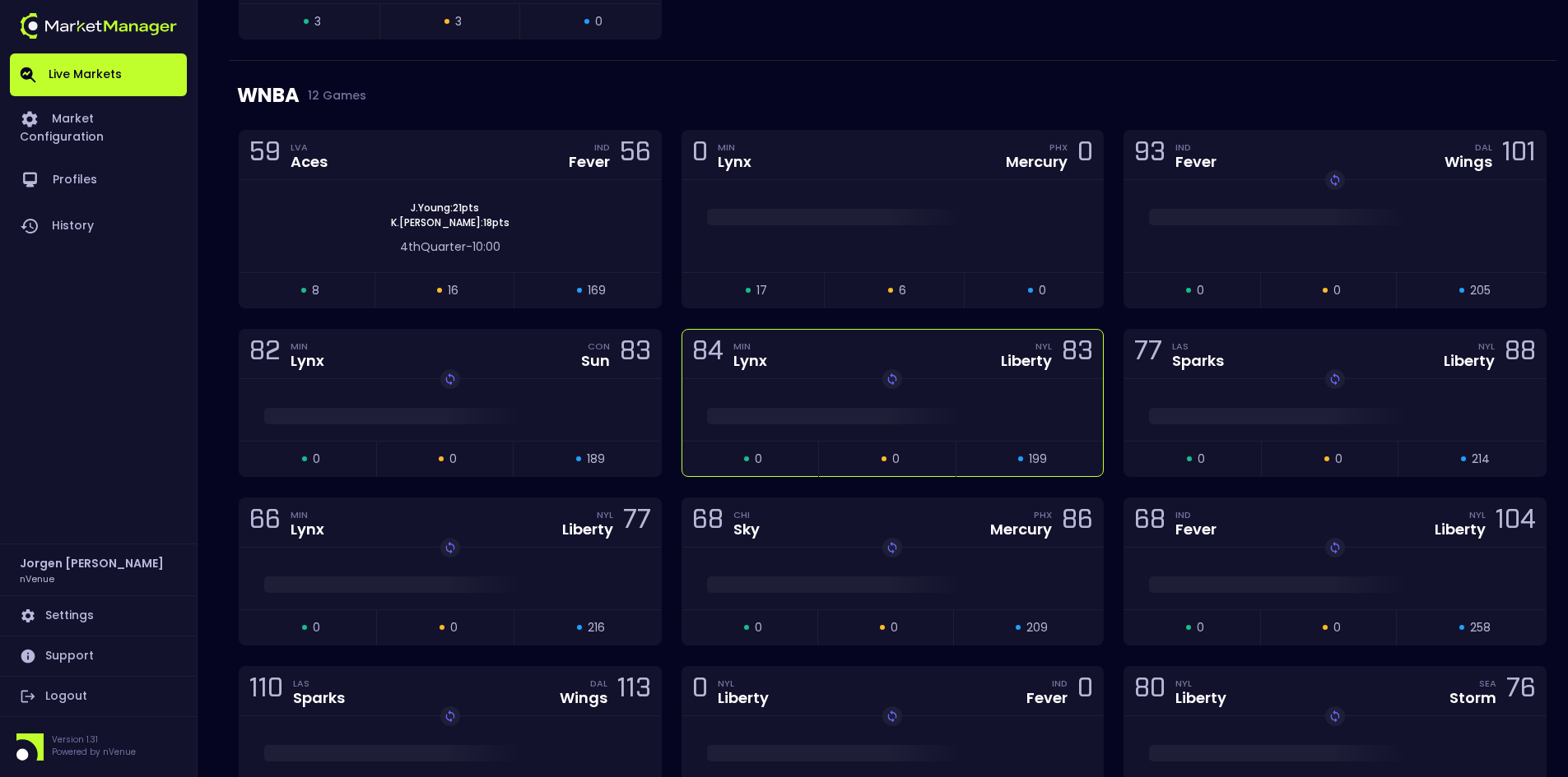
scroll to position [1317, 0]
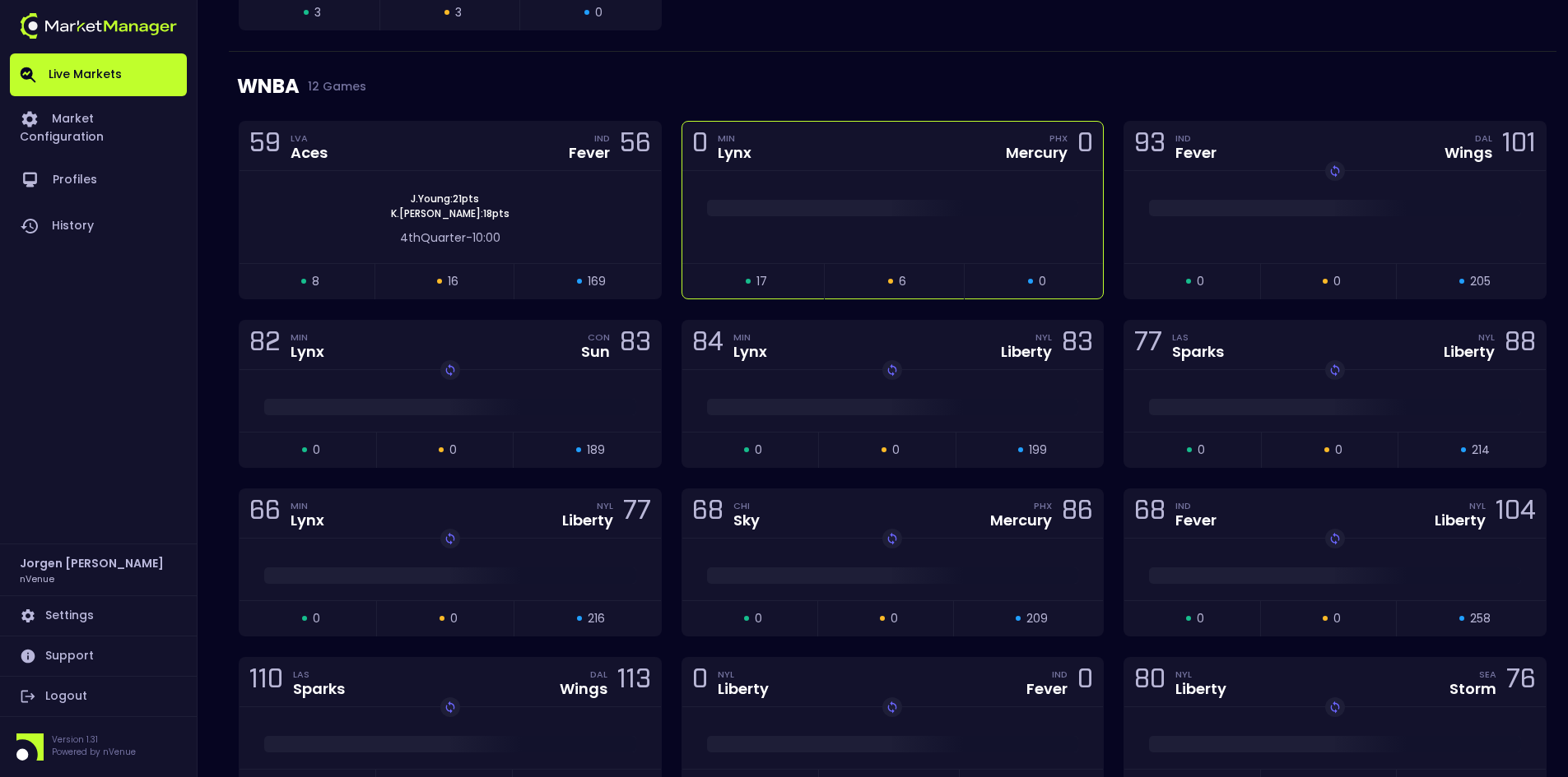
click at [902, 236] on div at bounding box center [892, 217] width 421 height 92
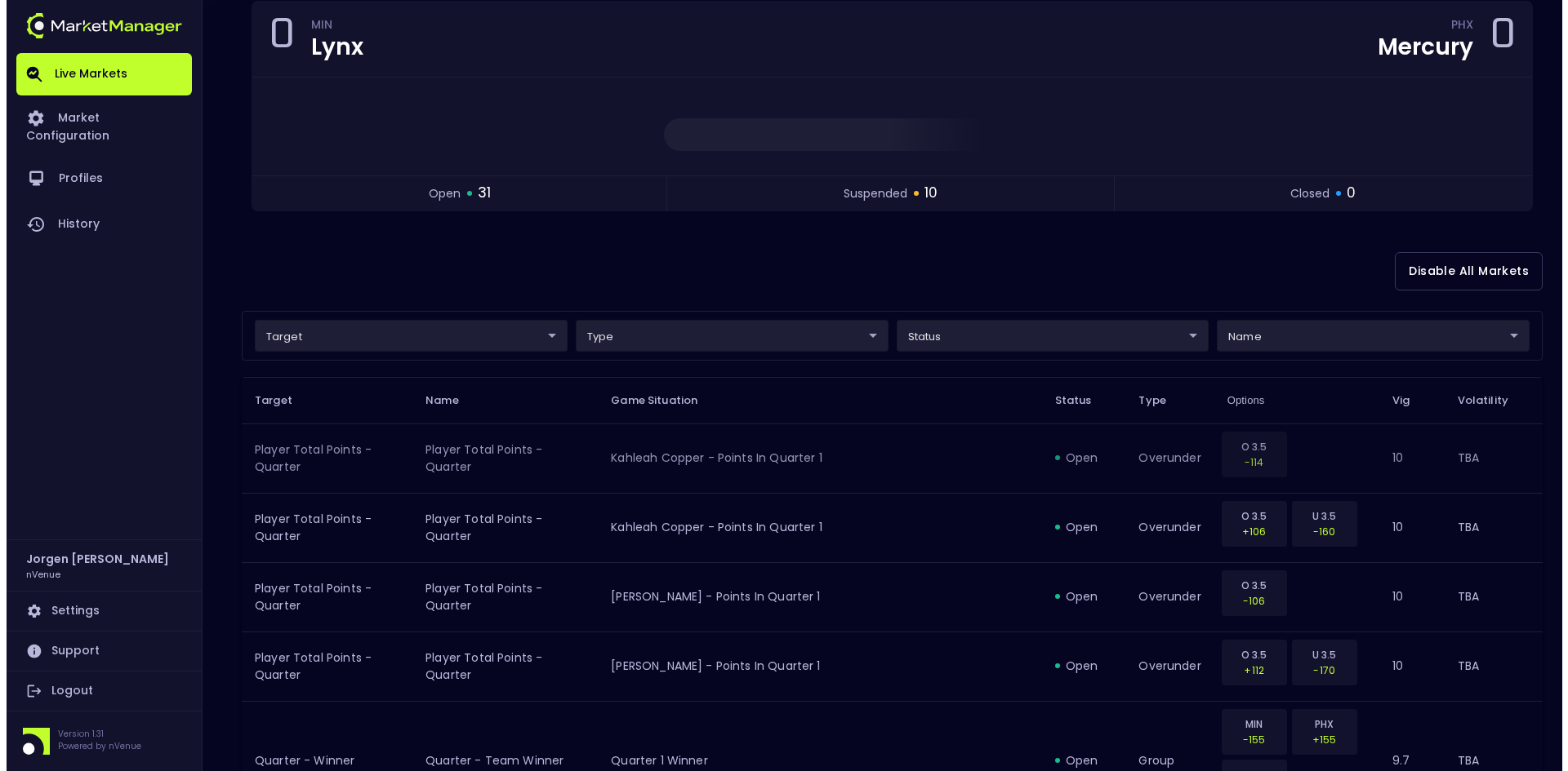
scroll to position [245, 0]
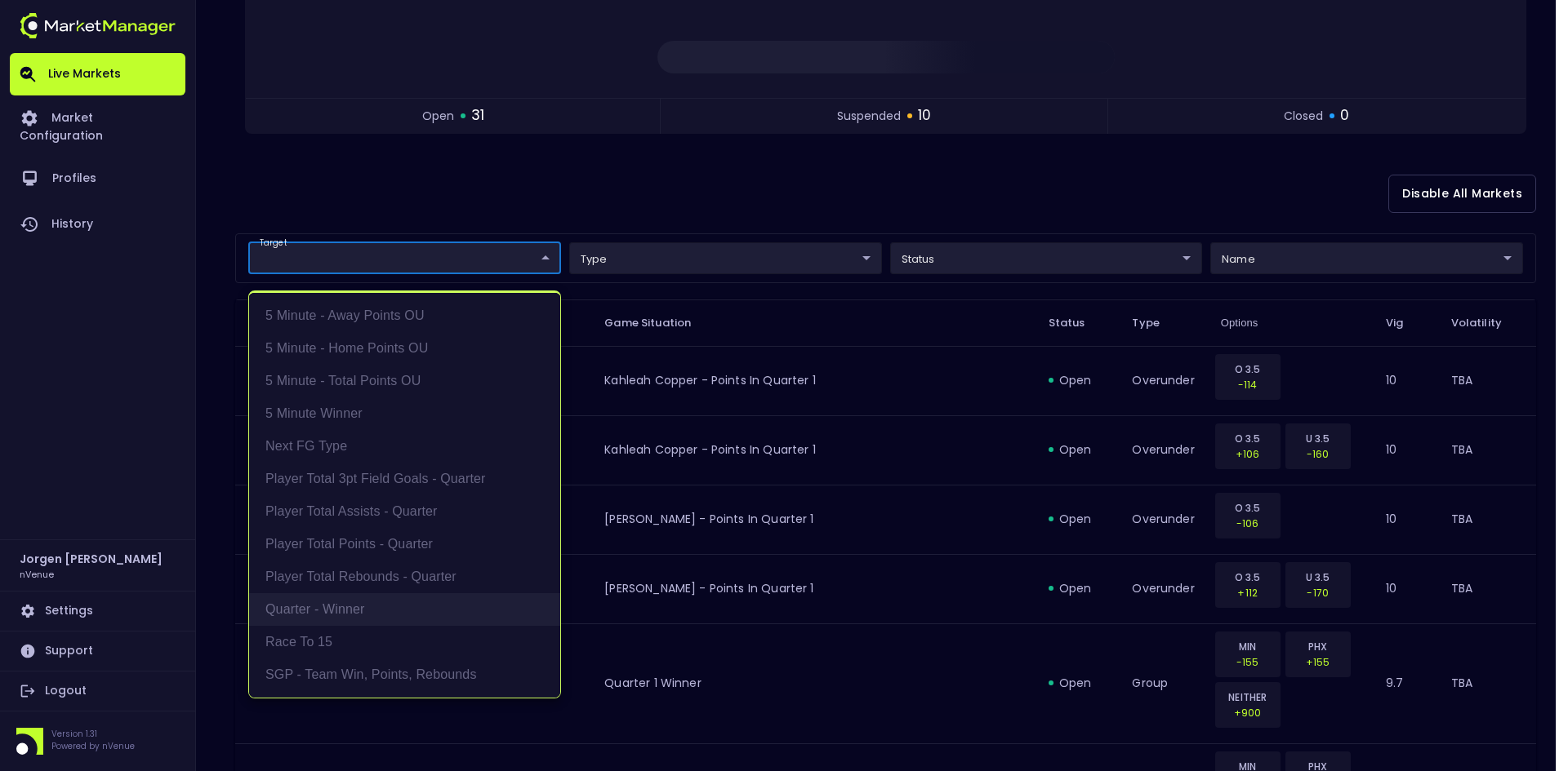
click at [327, 614] on li "Quarter - Winner" at bounding box center [404, 610] width 311 height 33
type input "Quarter - Winner"
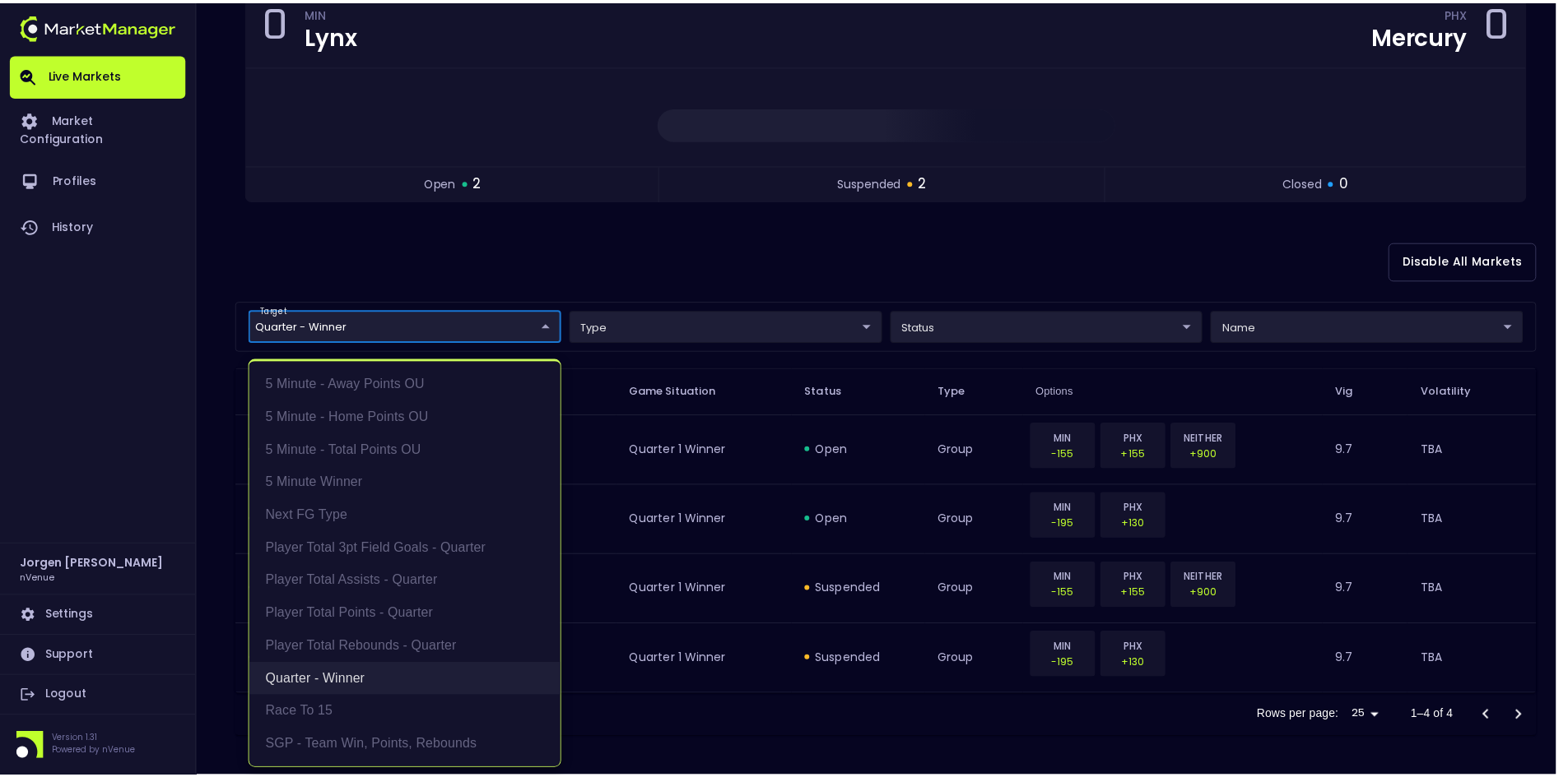
scroll to position [181, 0]
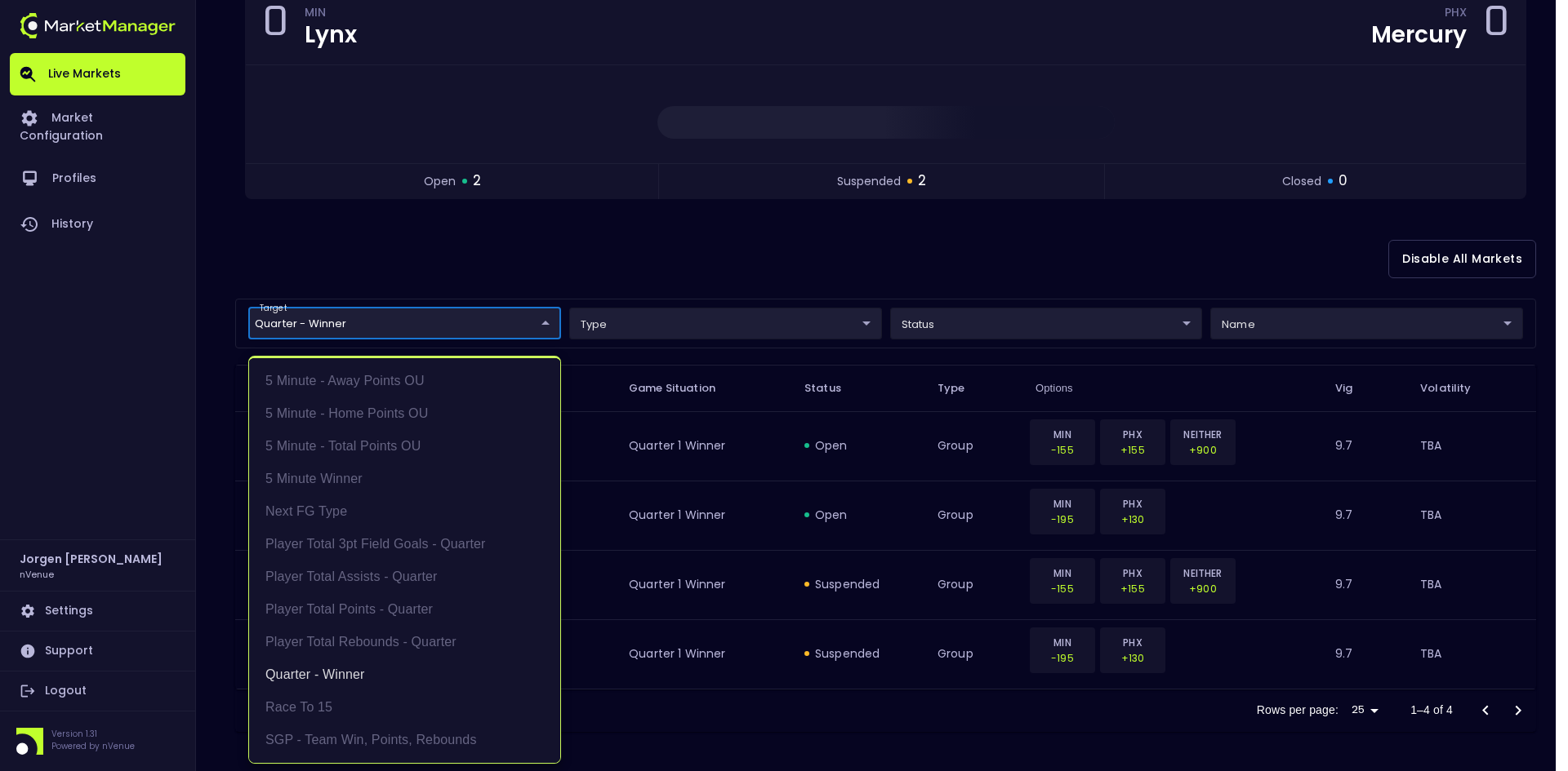
click at [846, 246] on div at bounding box center [784, 385] width 1568 height 771
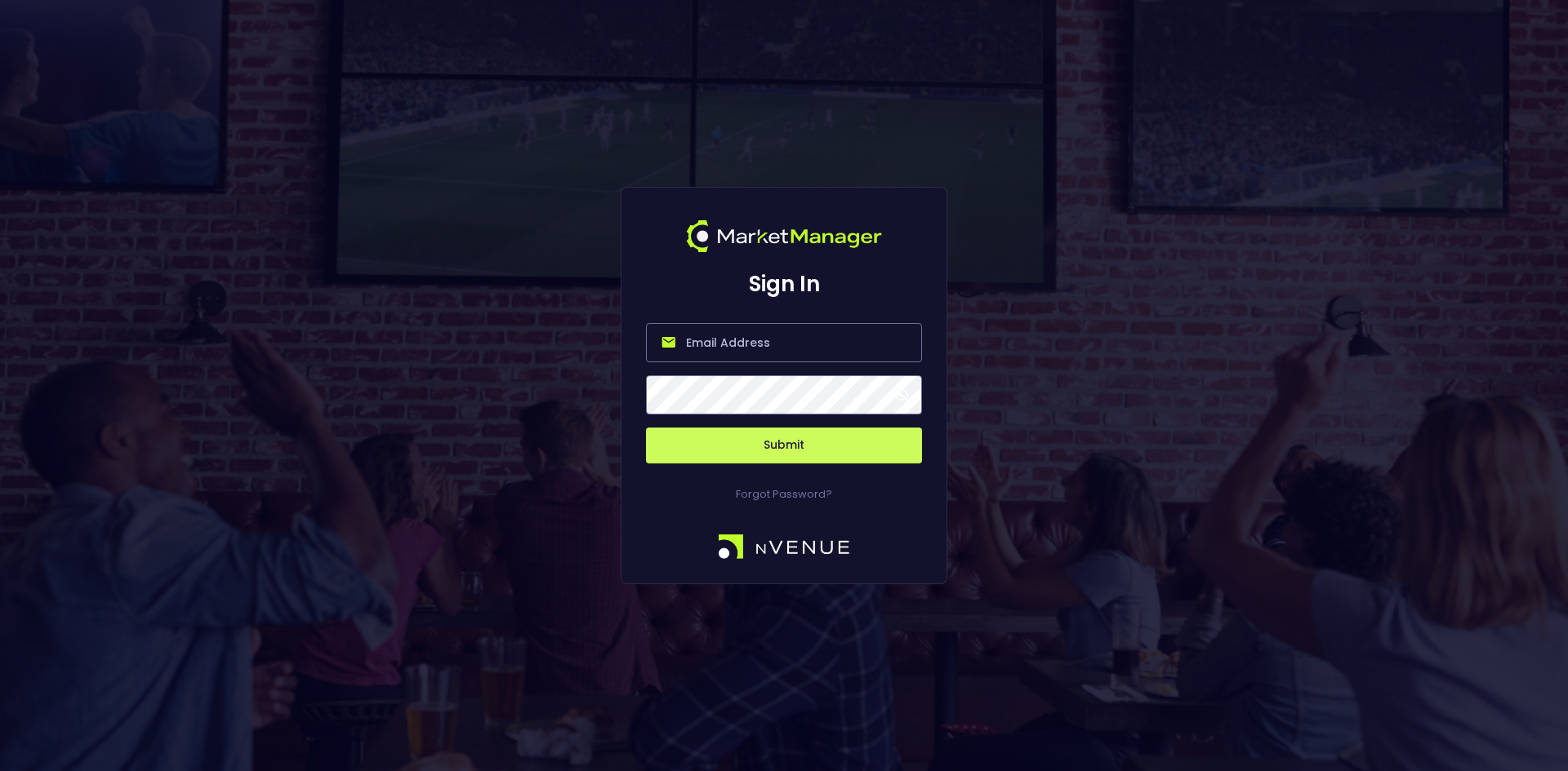
click at [764, 336] on input "email" at bounding box center [784, 343] width 276 height 39
type input "jorgen@nvenue.com"
click at [646, 428] on button "Submit" at bounding box center [784, 446] width 276 height 36
click at [792, 444] on button "Submit" at bounding box center [784, 446] width 276 height 36
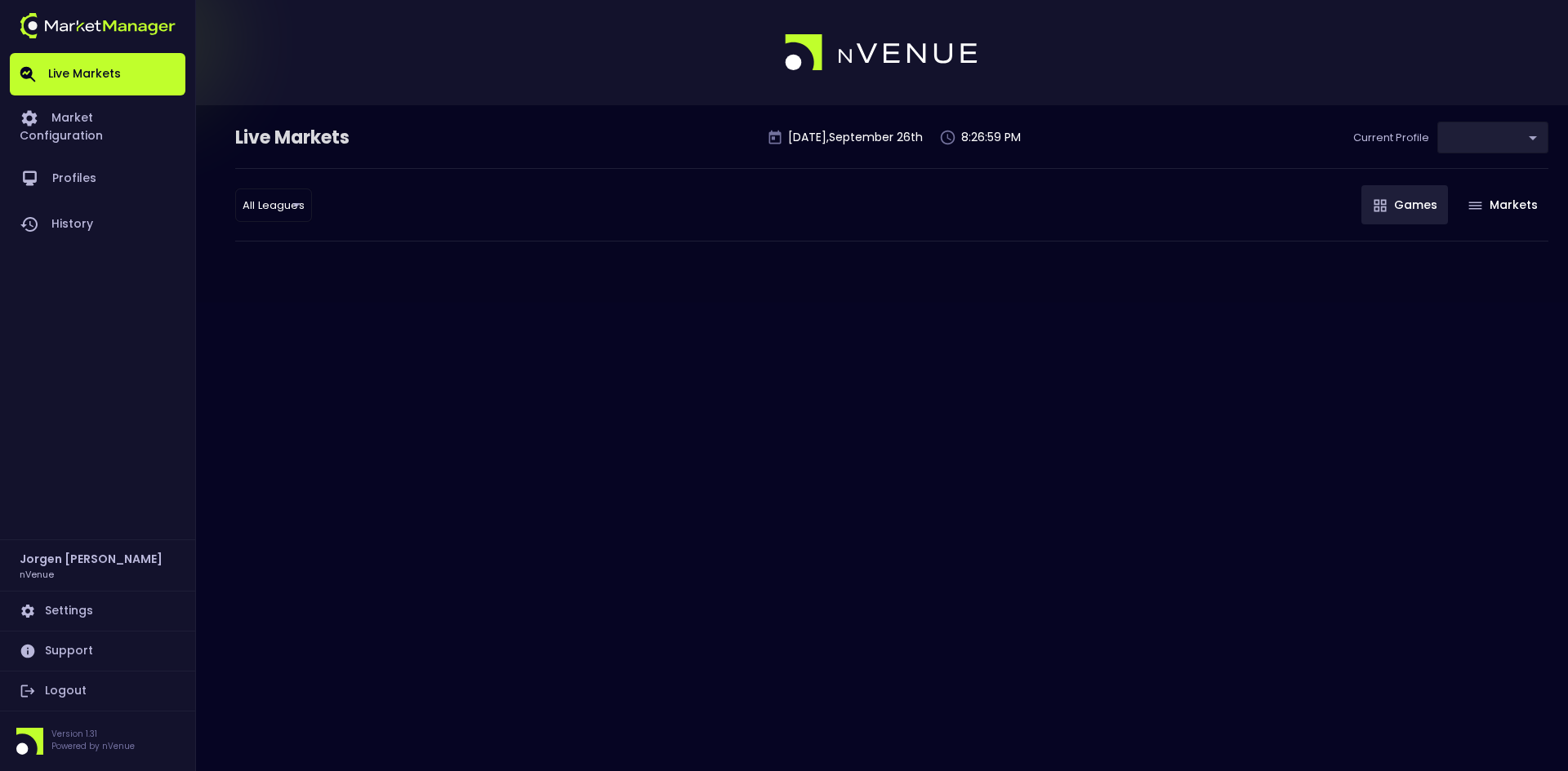
type input "d66ee90f-df8e-430e-a05c-aaf70ad95ad9"
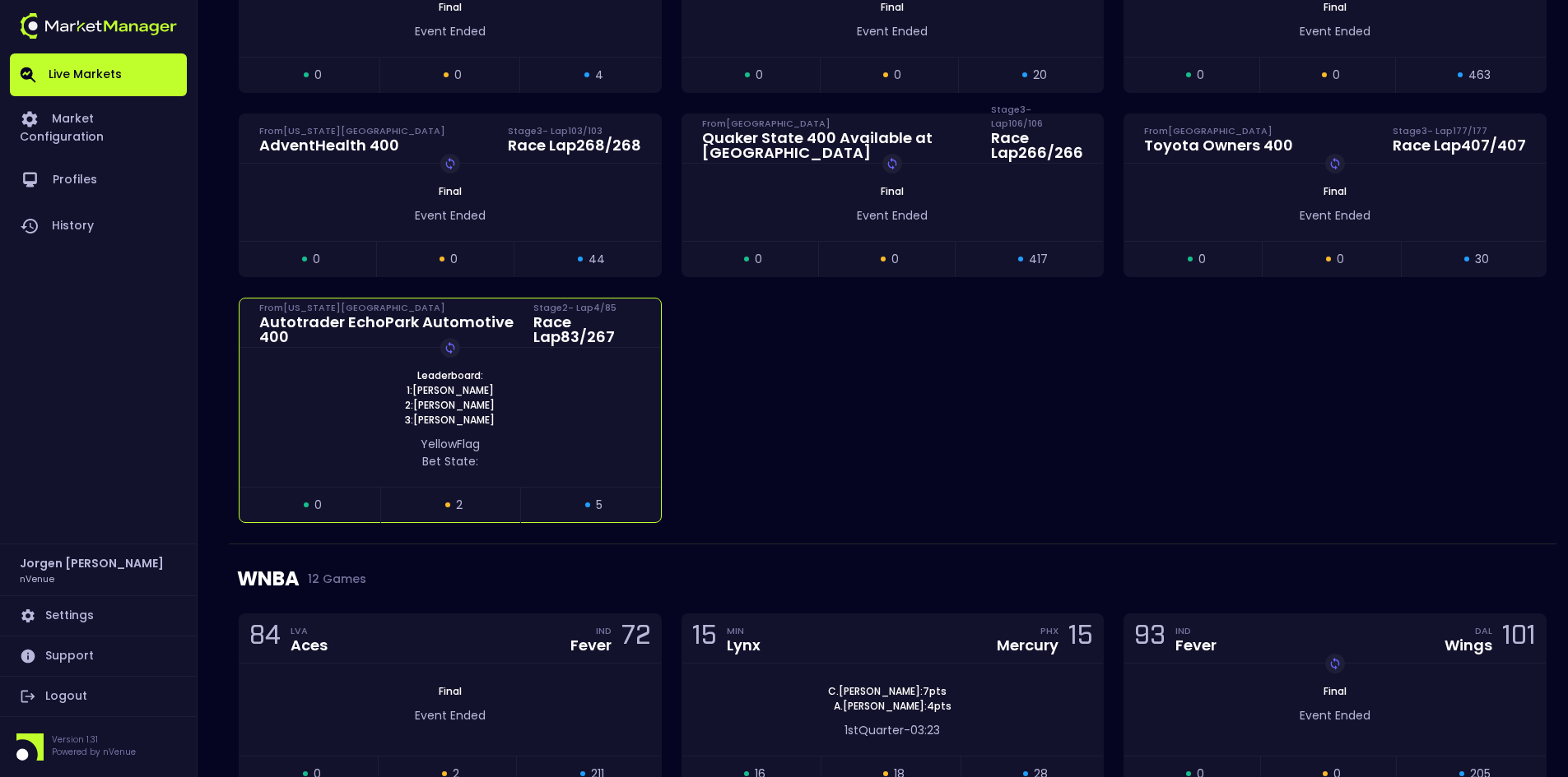
scroll to position [1152, 0]
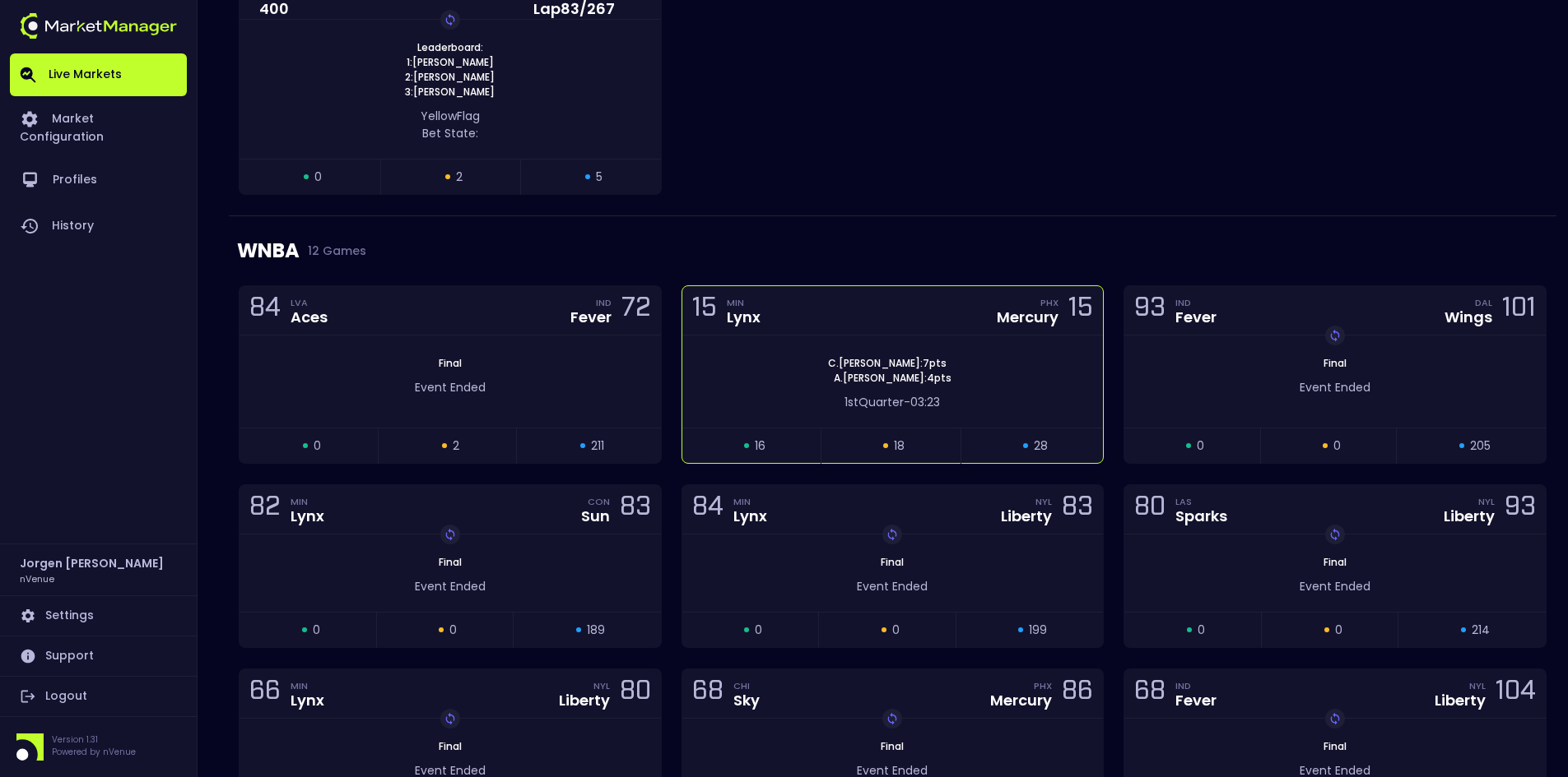
click at [789, 363] on div "[PERSON_NAME] : 7 pts [PERSON_NAME] : 4 pts" at bounding box center [892, 371] width 421 height 30
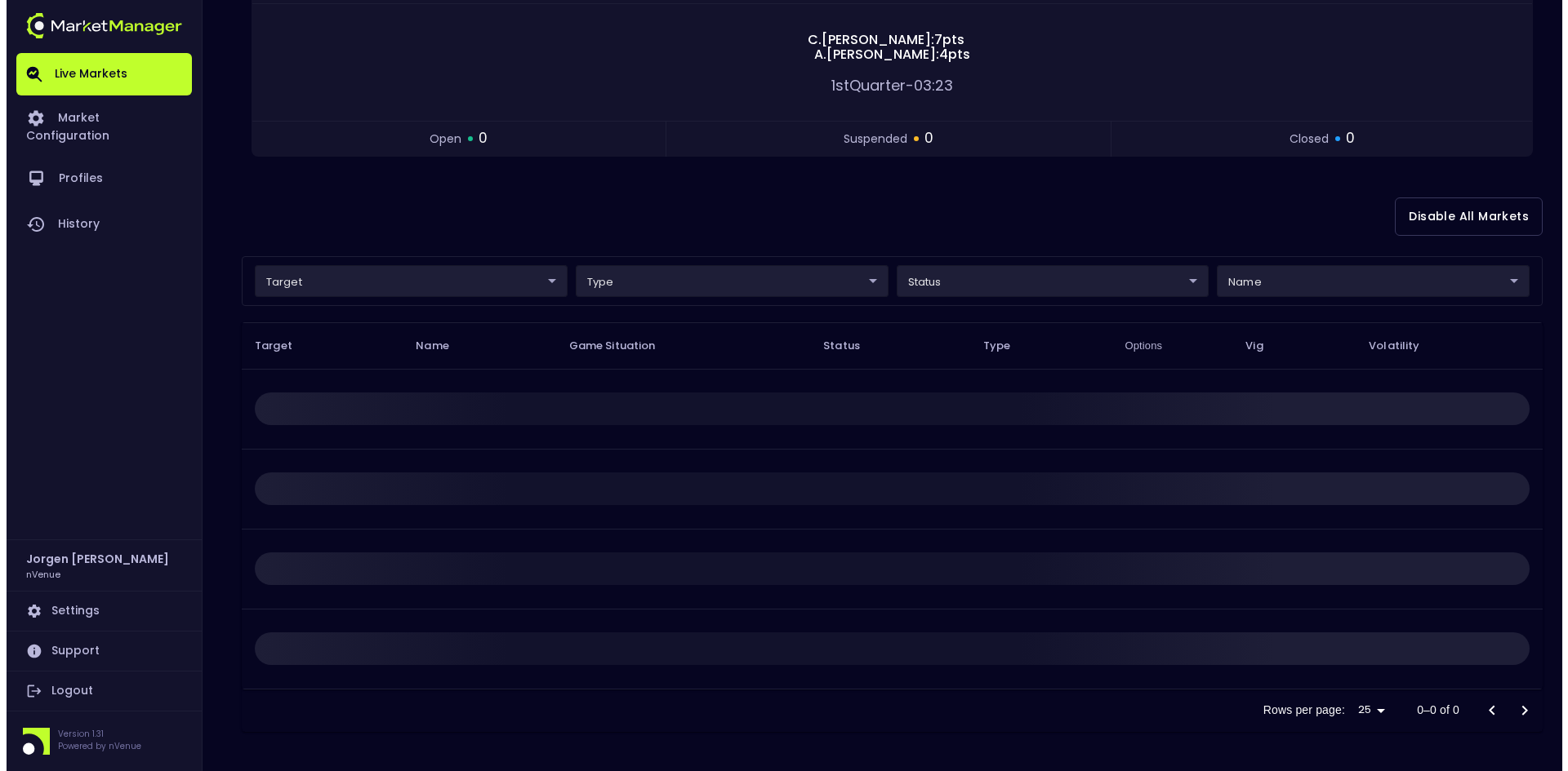
scroll to position [0, 0]
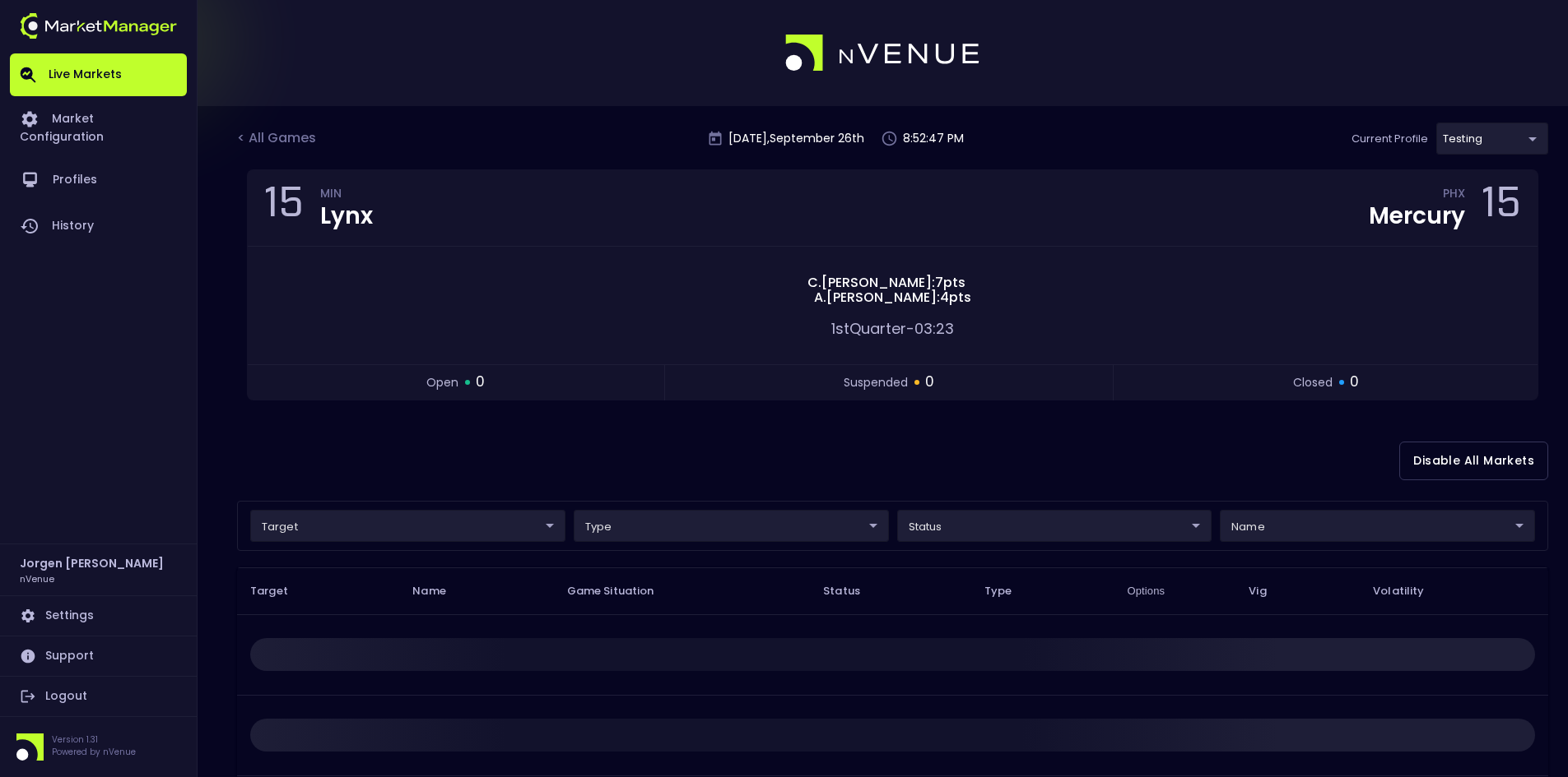
click at [305, 530] on body "Live Markets Market Configuration Profiles History [PERSON_NAME] nVenue Setting…" at bounding box center [784, 510] width 1568 height 1020
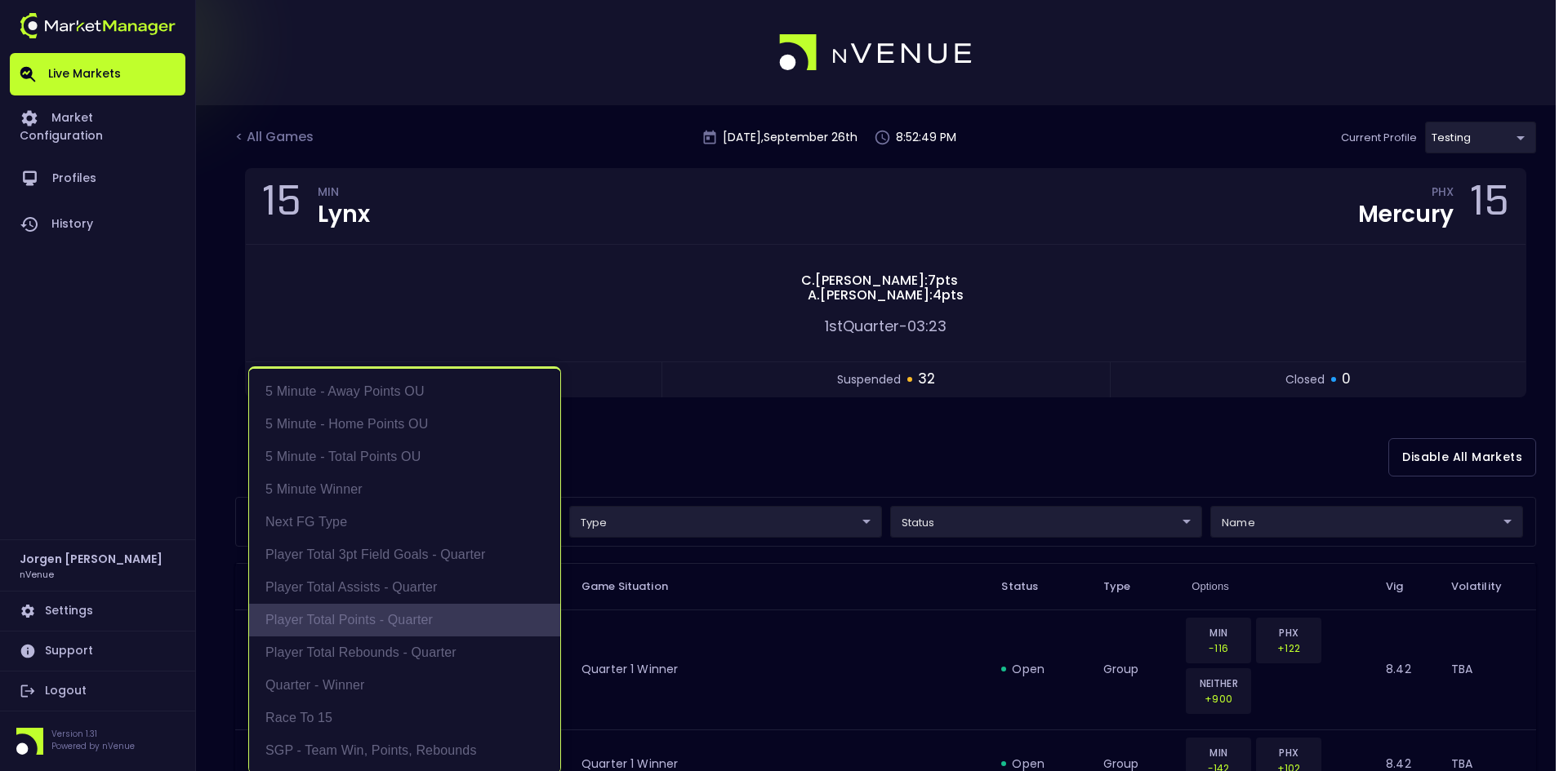
click at [325, 619] on li "Player Total Points - Quarter" at bounding box center [404, 621] width 311 height 33
type input "Player Total Points - Quarter"
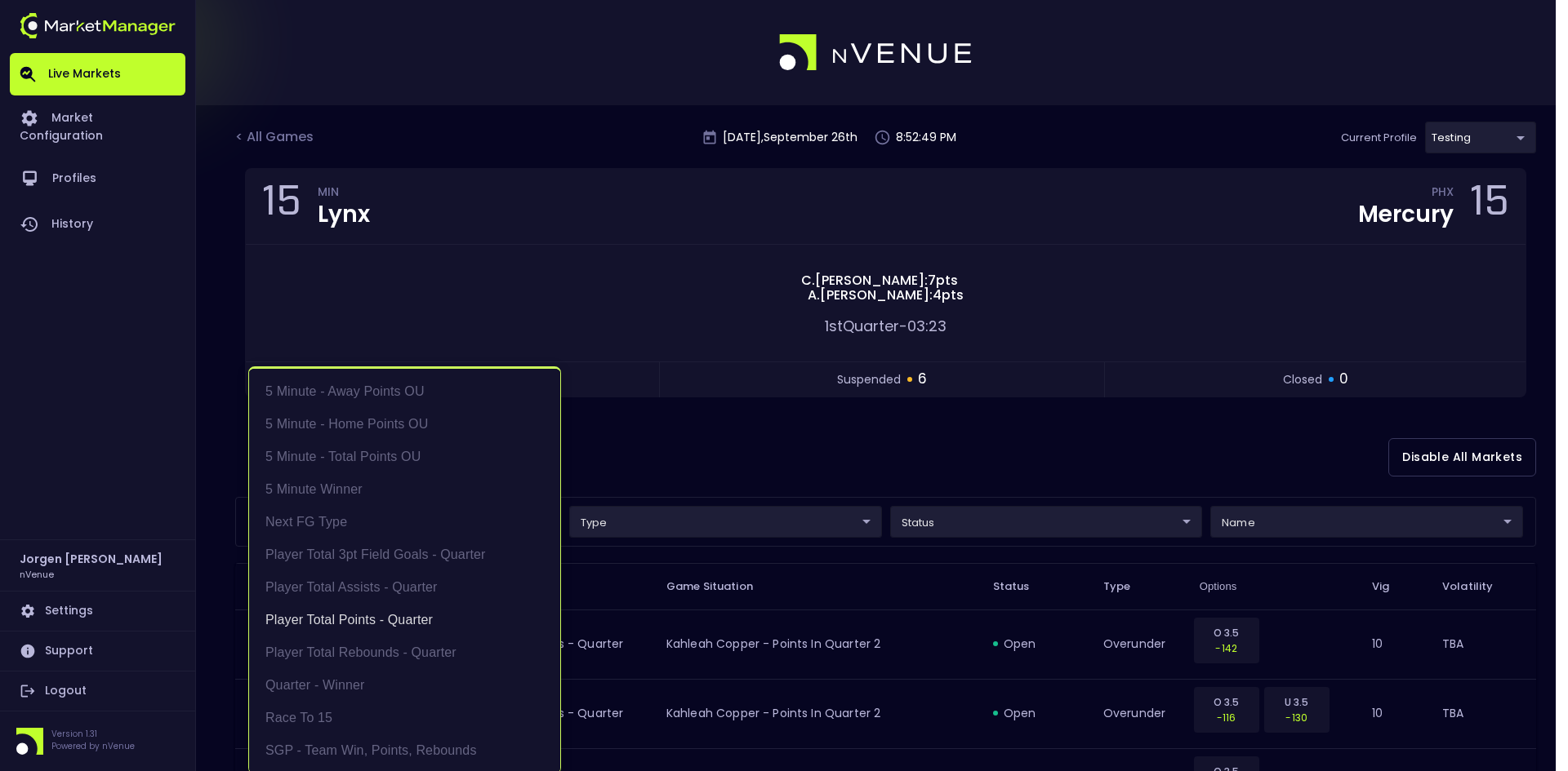
click at [780, 451] on div at bounding box center [784, 385] width 1568 height 771
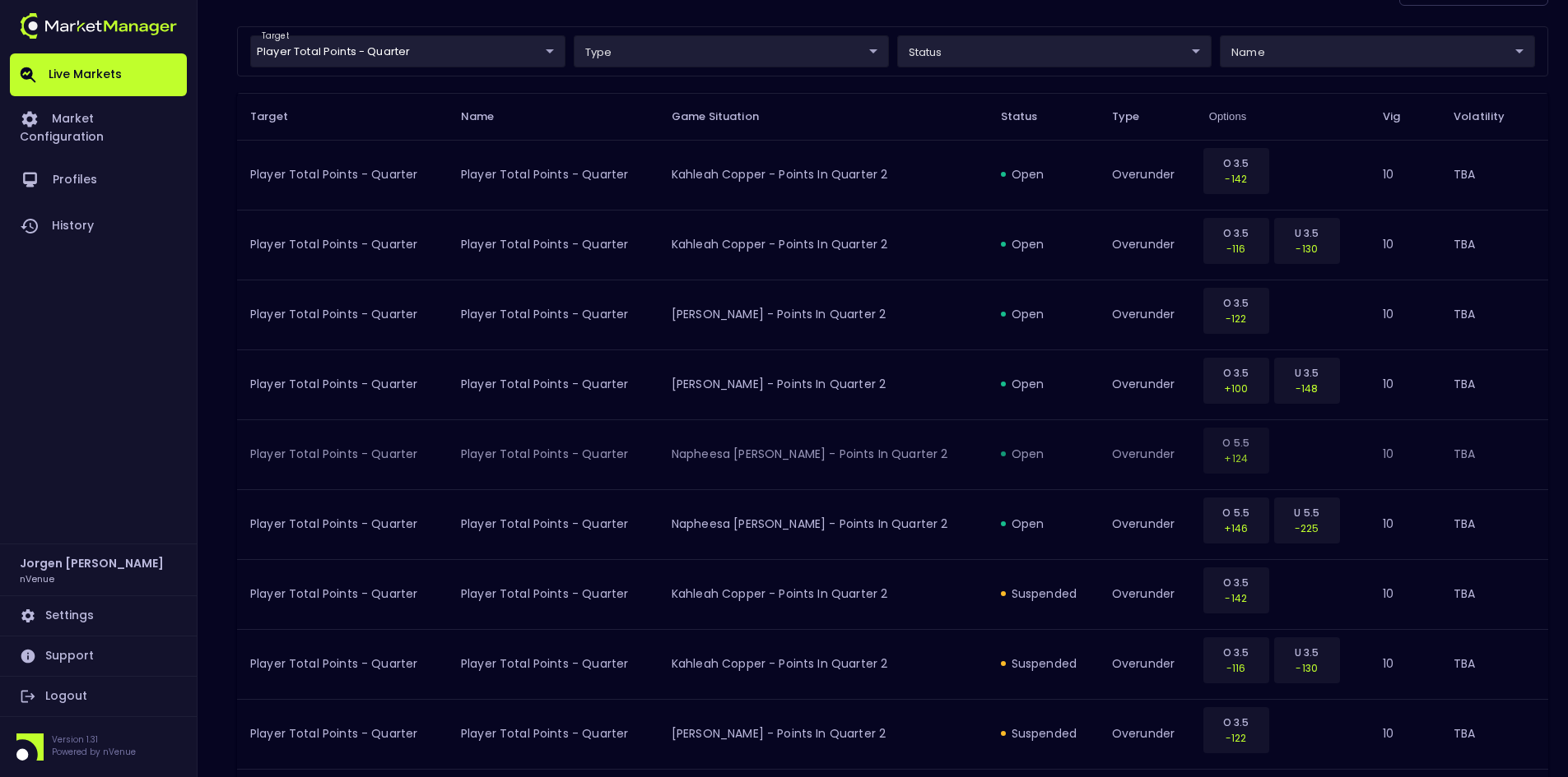
scroll to position [430, 0]
